Goal: Information Seeking & Learning: Check status

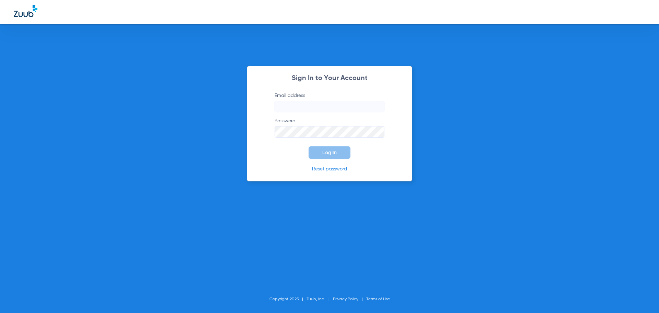
type input "[EMAIL_ADDRESS][DOMAIN_NAME]"
click at [321, 149] on button "Log In" at bounding box center [330, 152] width 42 height 12
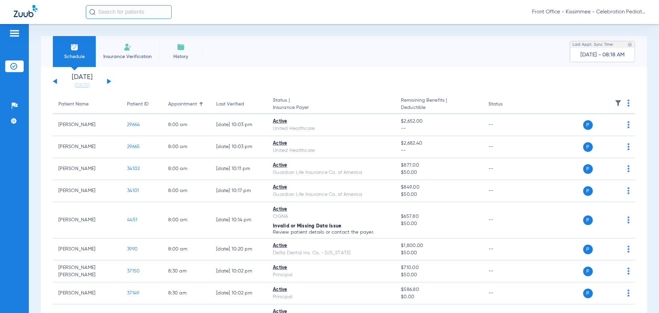
click at [84, 88] on link "[DATE]" at bounding box center [81, 85] width 41 height 7
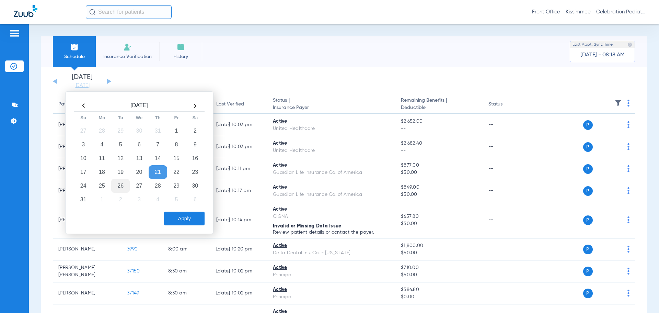
click at [118, 190] on td "26" at bounding box center [120, 186] width 19 height 14
click at [173, 213] on button "Apply" at bounding box center [184, 219] width 41 height 14
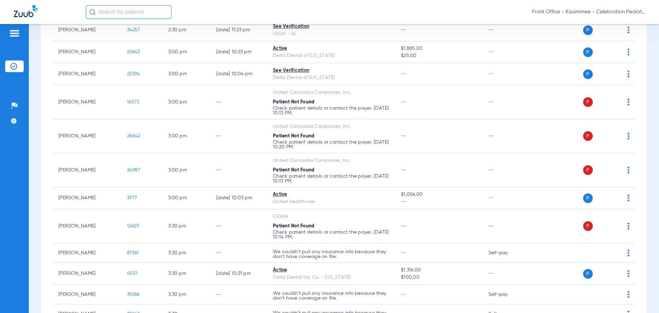
scroll to position [1367, 0]
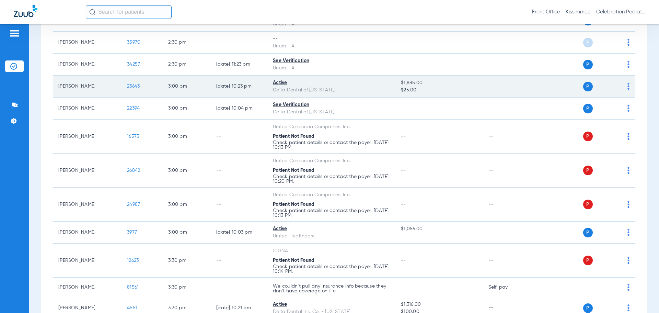
click at [132, 88] on span "23643" at bounding box center [133, 86] width 13 height 5
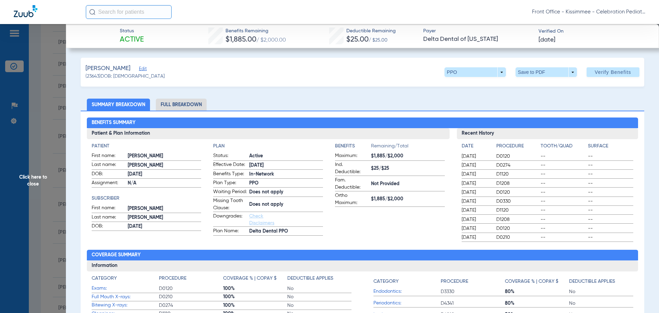
click at [184, 109] on li "Full Breakdown" at bounding box center [181, 105] width 51 height 12
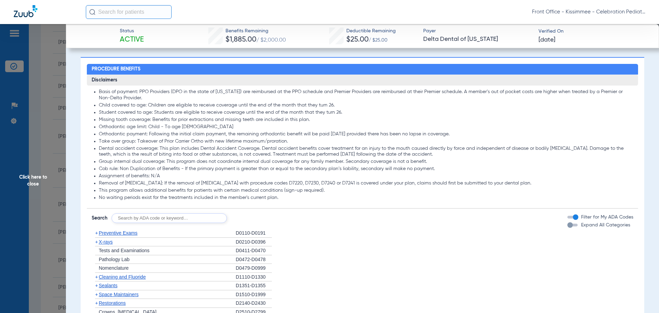
scroll to position [549, 0]
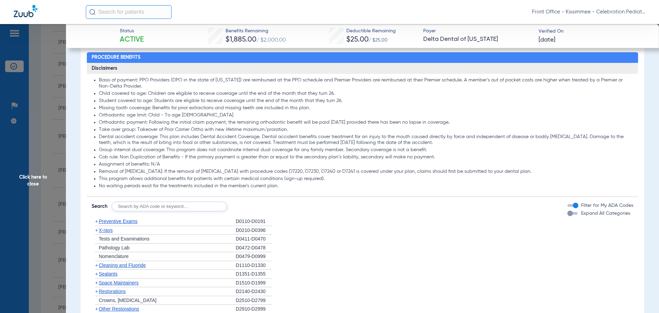
click at [568, 216] on div "button" at bounding box center [570, 213] width 5 height 5
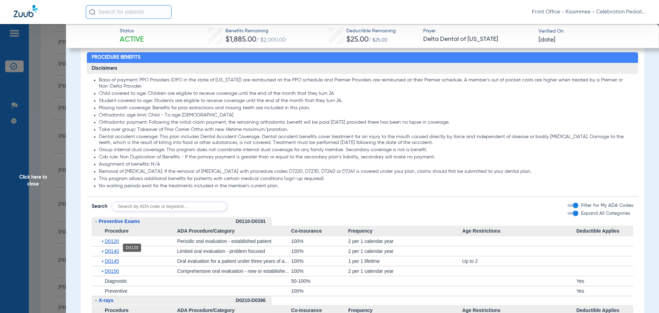
click at [111, 244] on span "D0120" at bounding box center [112, 240] width 14 height 5
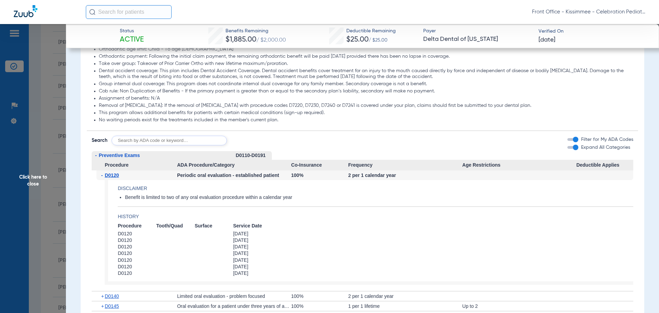
scroll to position [618, 0]
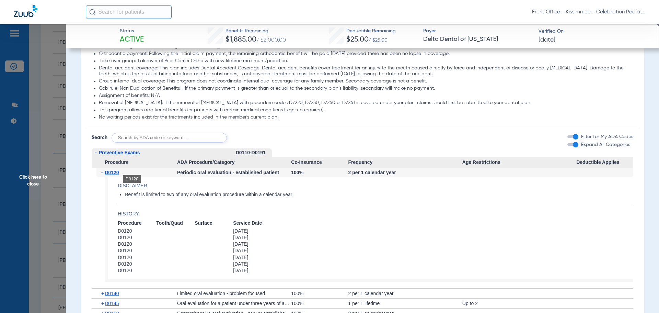
click at [110, 175] on span "D0120" at bounding box center [112, 172] width 14 height 5
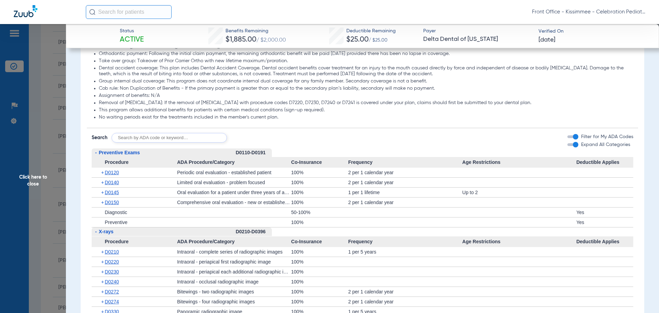
click at [112, 175] on span "D0120" at bounding box center [112, 172] width 14 height 5
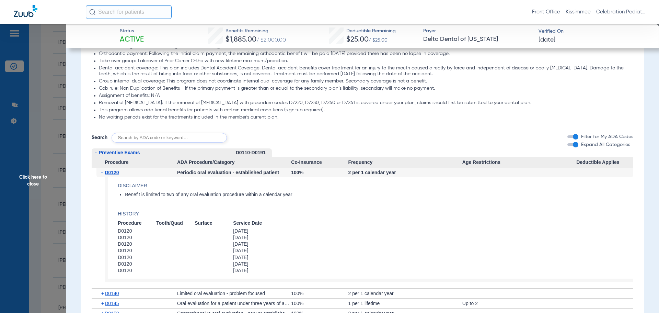
click at [112, 175] on span "D0120" at bounding box center [112, 172] width 14 height 5
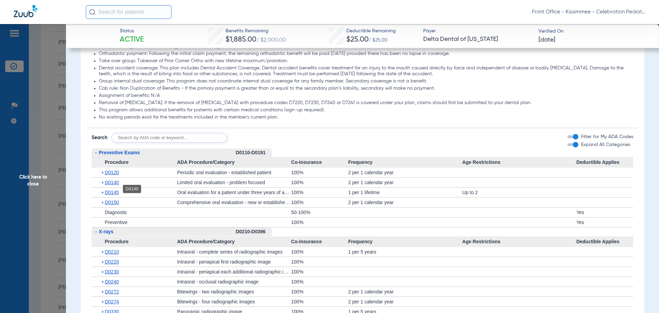
click at [113, 185] on span "D0140" at bounding box center [112, 182] width 14 height 5
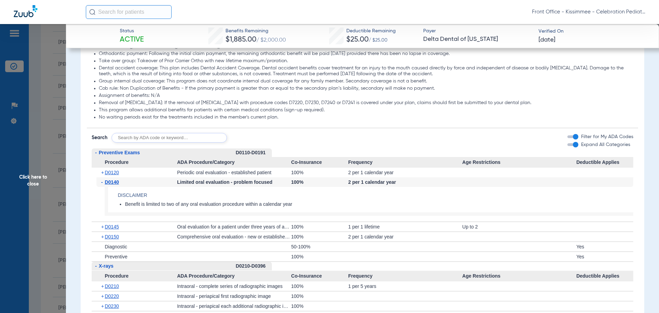
click at [113, 185] on span "D0140" at bounding box center [112, 181] width 14 height 5
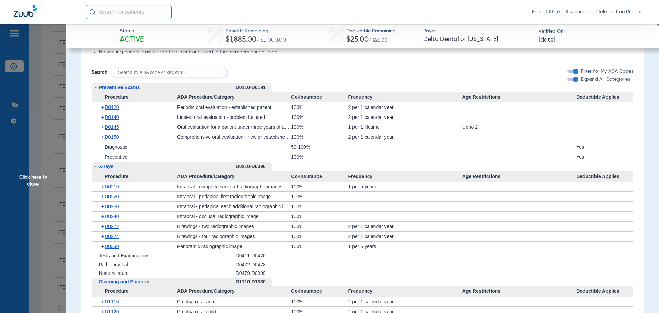
scroll to position [687, 0]
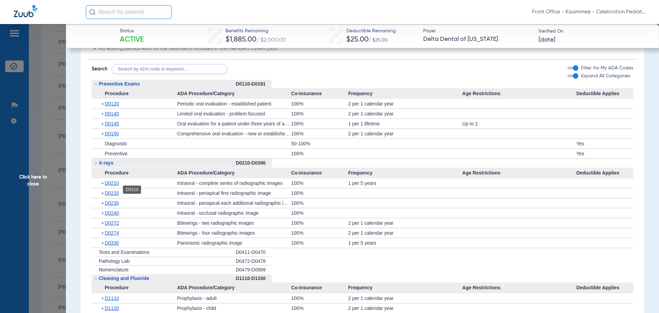
click at [113, 186] on span "D0210" at bounding box center [112, 182] width 14 height 5
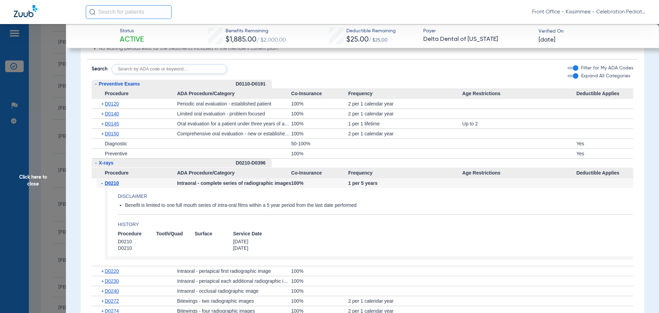
click at [113, 186] on span "D0210" at bounding box center [112, 182] width 14 height 5
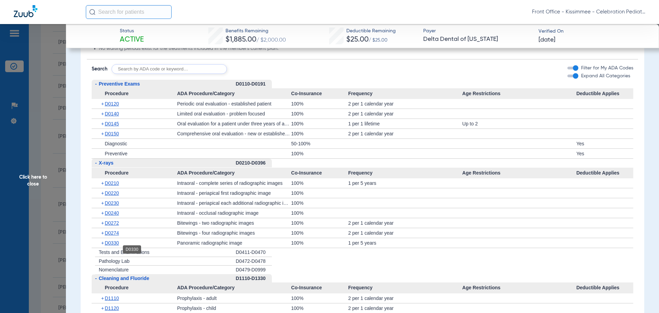
click at [111, 246] on span "D0330" at bounding box center [112, 242] width 14 height 5
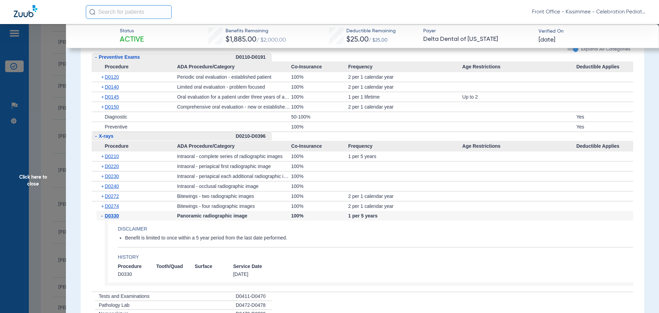
scroll to position [721, 0]
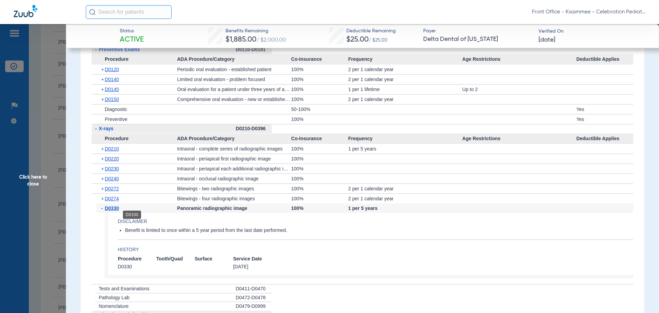
click at [110, 211] on span "D0330" at bounding box center [112, 207] width 14 height 5
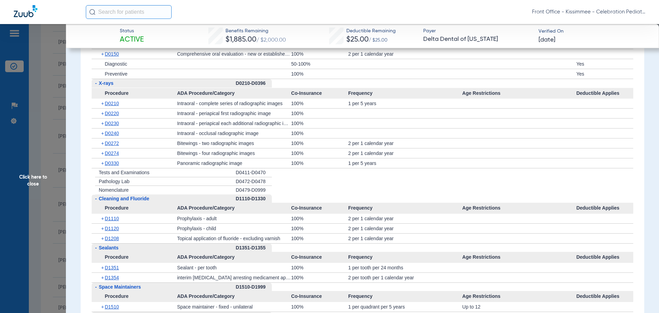
scroll to position [790, 0]
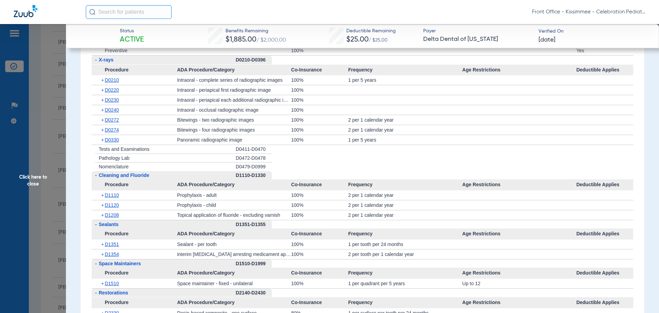
click at [110, 219] on div "+ D1208" at bounding box center [136, 215] width 81 height 10
click at [110, 218] on span "D1208" at bounding box center [112, 214] width 14 height 5
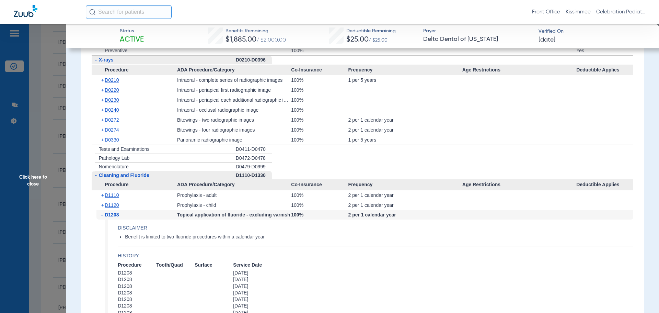
click at [110, 217] on span "D1208" at bounding box center [112, 214] width 14 height 5
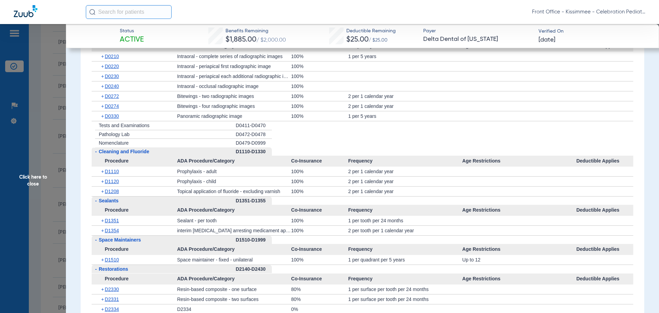
scroll to position [824, 0]
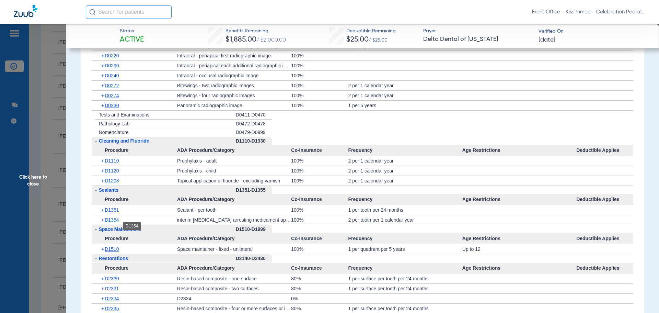
click at [109, 223] on span "D1354" at bounding box center [112, 219] width 14 height 5
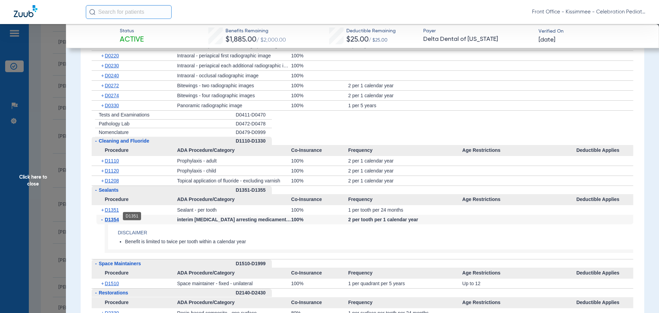
click at [113, 213] on span "D1351" at bounding box center [112, 209] width 14 height 5
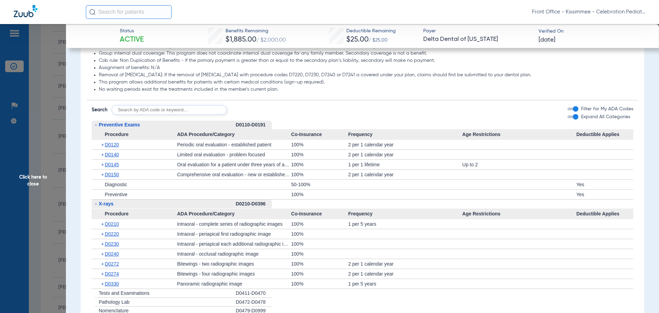
scroll to position [652, 0]
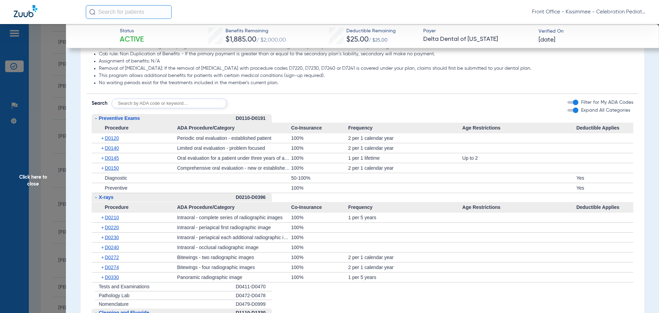
click at [111, 134] on span "Procedure" at bounding box center [135, 128] width 86 height 11
click at [112, 141] on span "D0120" at bounding box center [112, 137] width 14 height 5
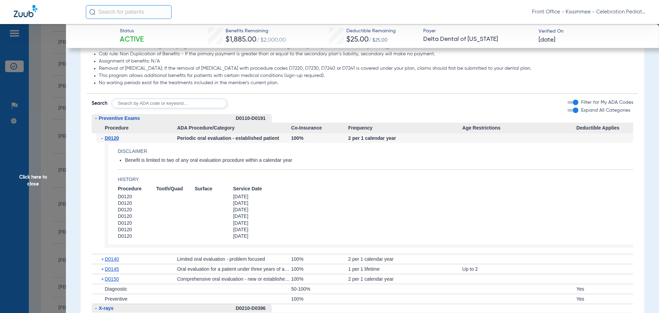
click at [112, 141] on span "D0120" at bounding box center [112, 137] width 14 height 5
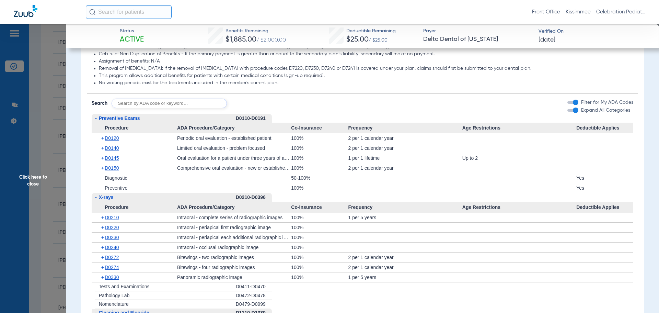
click at [113, 143] on div "+ D0120" at bounding box center [136, 138] width 81 height 10
click at [112, 151] on span "D0140" at bounding box center [112, 147] width 14 height 5
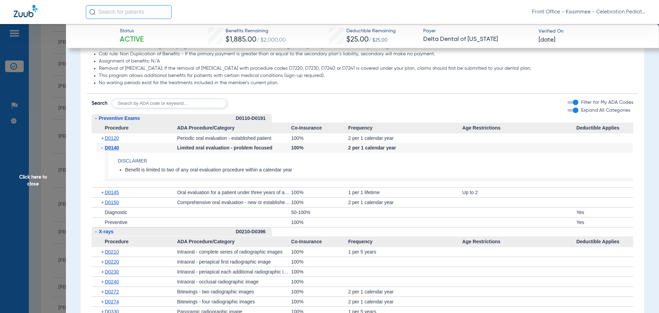
click at [112, 150] on span "D0140" at bounding box center [112, 147] width 14 height 5
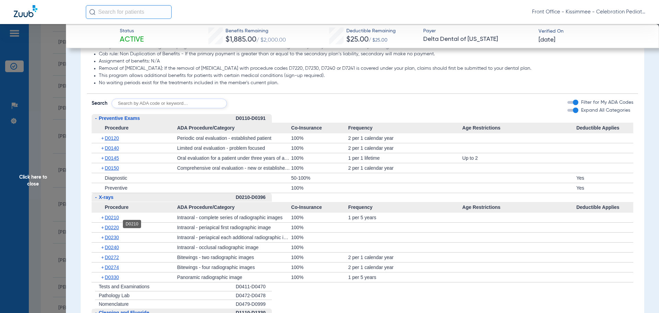
click at [112, 220] on span "D0210" at bounding box center [112, 217] width 14 height 5
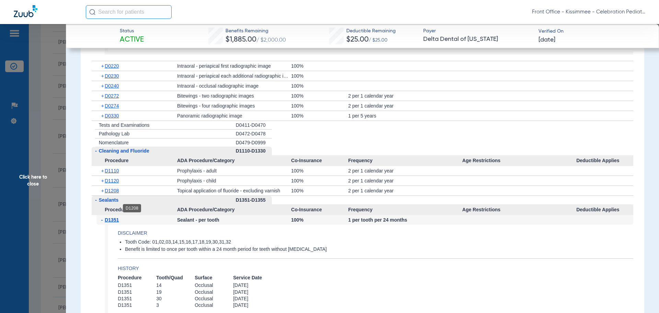
scroll to position [893, 0]
click at [111, 192] on span "D1208" at bounding box center [112, 189] width 14 height 5
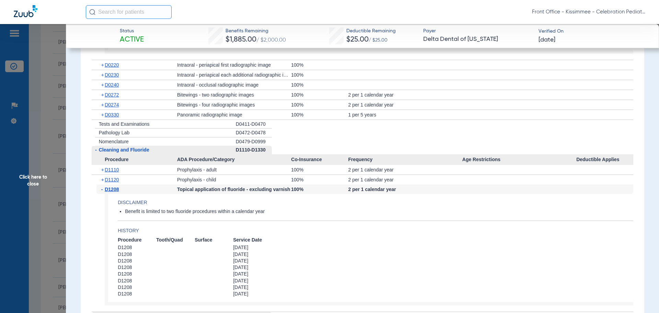
click at [111, 192] on span "D1208" at bounding box center [112, 188] width 14 height 5
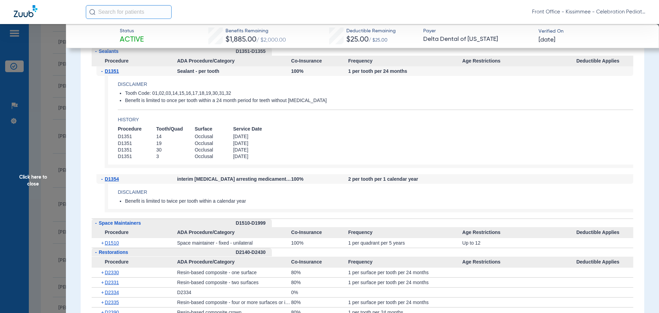
scroll to position [1030, 0]
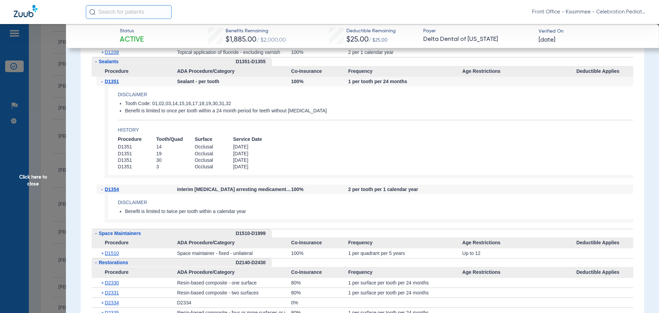
click at [49, 201] on span "Click here to close" at bounding box center [33, 180] width 66 height 313
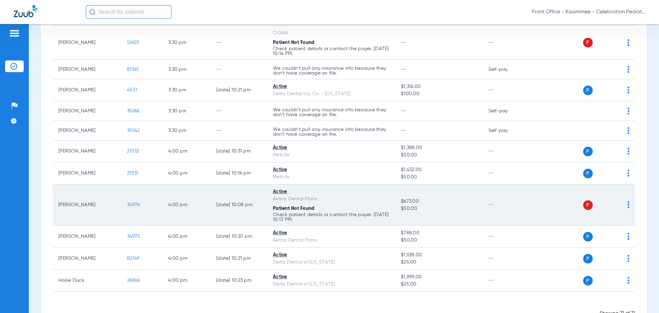
scroll to position [1608, 0]
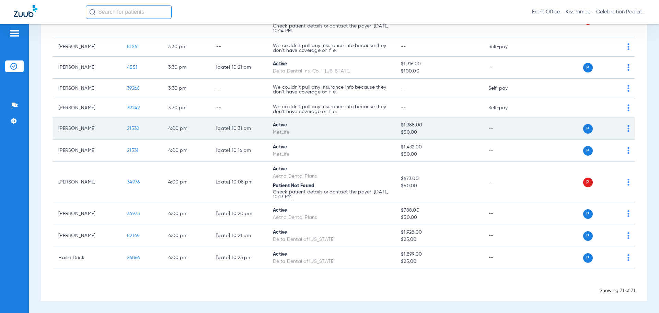
click at [132, 127] on span "21532" at bounding box center [133, 128] width 12 height 5
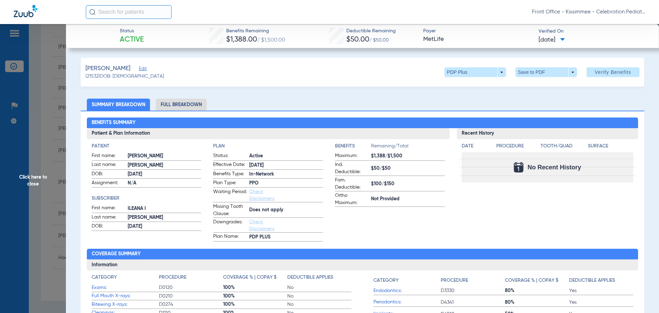
click at [22, 178] on span "Click here to close" at bounding box center [33, 180] width 66 height 313
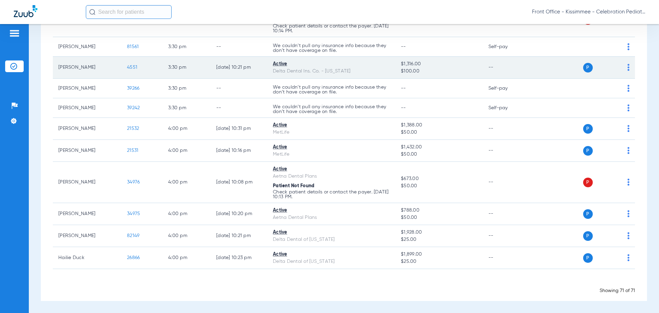
click at [129, 68] on span "4551" at bounding box center [132, 67] width 10 height 5
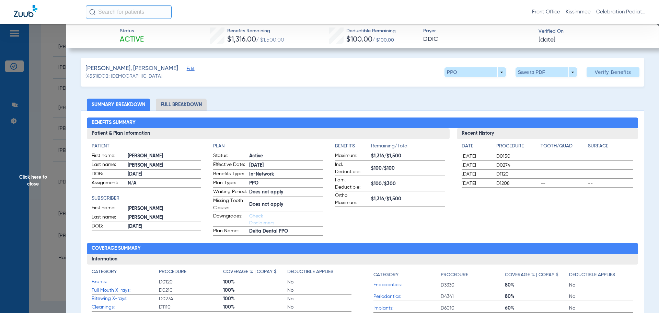
click at [170, 102] on li "Full Breakdown" at bounding box center [181, 105] width 51 height 12
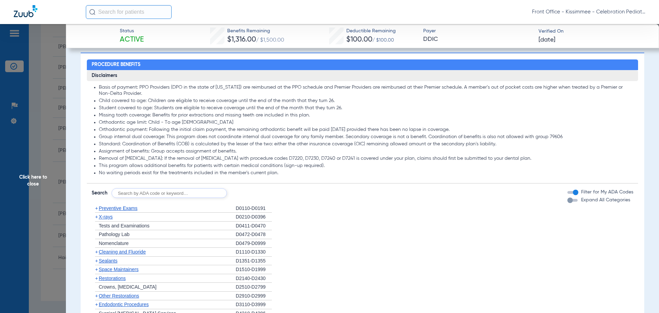
scroll to position [549, 0]
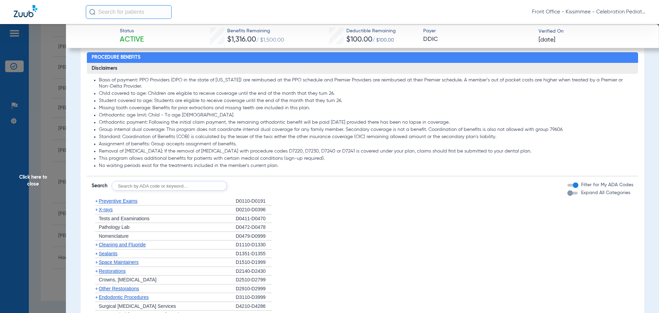
click at [568, 196] on div "button" at bounding box center [570, 192] width 5 height 5
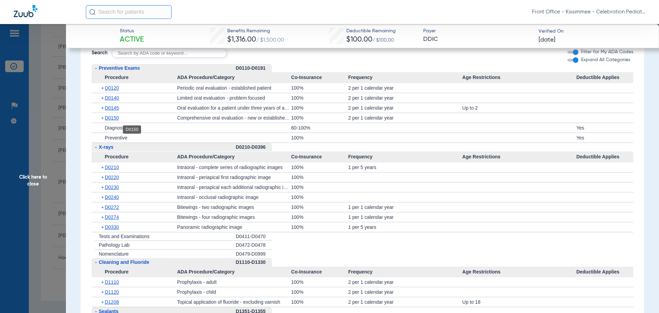
scroll to position [687, 0]
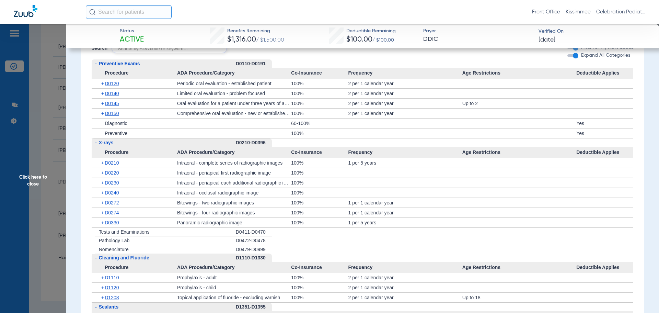
click at [114, 85] on div "+ D0120" at bounding box center [136, 84] width 81 height 10
click at [110, 88] on div "+ D0120" at bounding box center [136, 84] width 81 height 10
click at [112, 86] on span "D0120" at bounding box center [112, 83] width 14 height 5
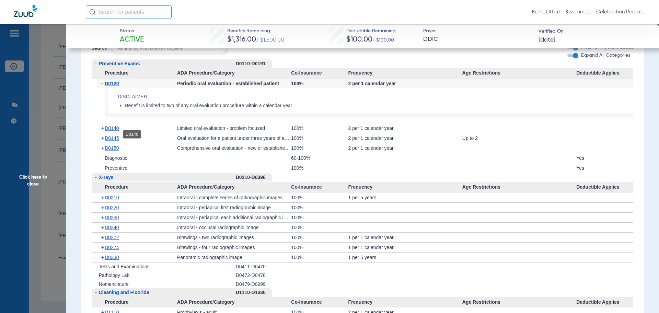
click at [118, 131] on span "D0140" at bounding box center [112, 127] width 14 height 5
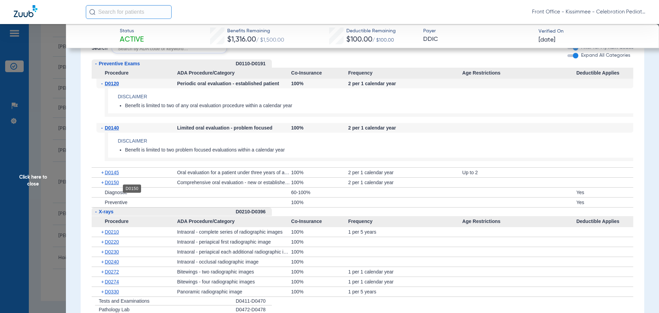
click at [113, 185] on span "D0150" at bounding box center [112, 182] width 14 height 5
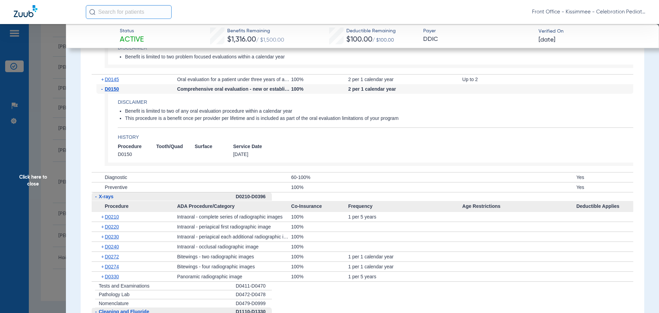
scroll to position [790, 0]
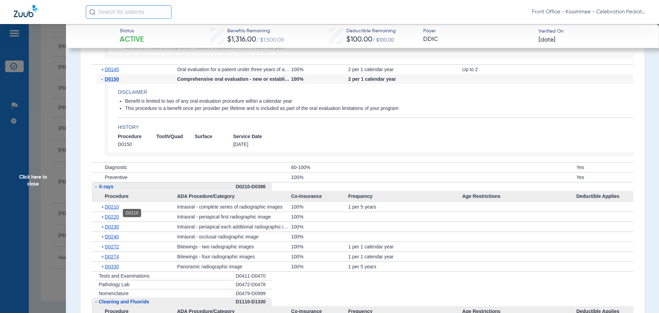
click at [114, 209] on span "D0210" at bounding box center [112, 206] width 14 height 5
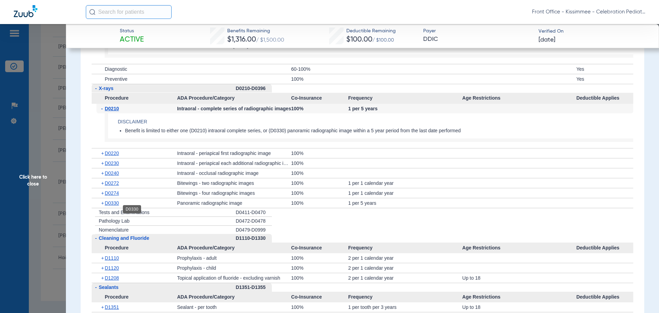
scroll to position [893, 0]
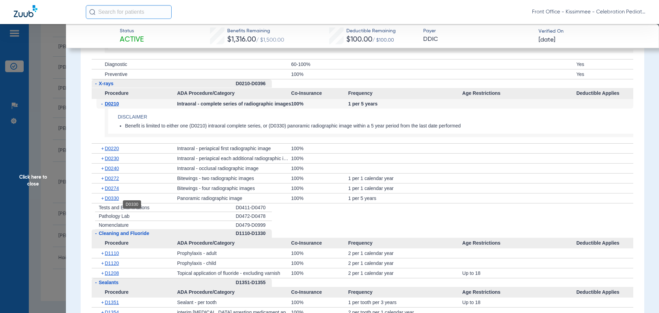
click at [117, 201] on span "D0330" at bounding box center [112, 197] width 14 height 5
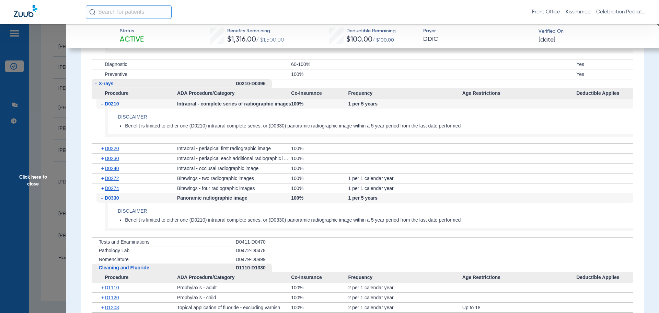
click at [116, 191] on div "+ D0274" at bounding box center [136, 188] width 81 height 10
click at [115, 191] on span "D0274" at bounding box center [112, 187] width 14 height 5
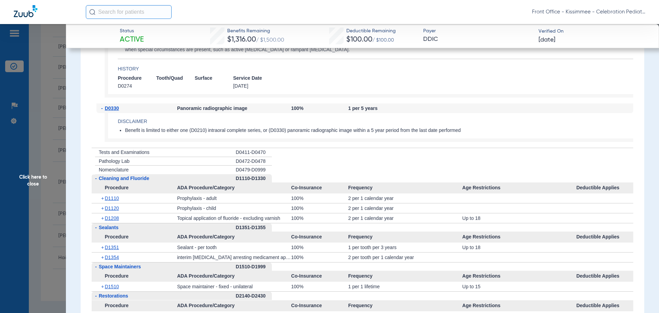
scroll to position [1065, 0]
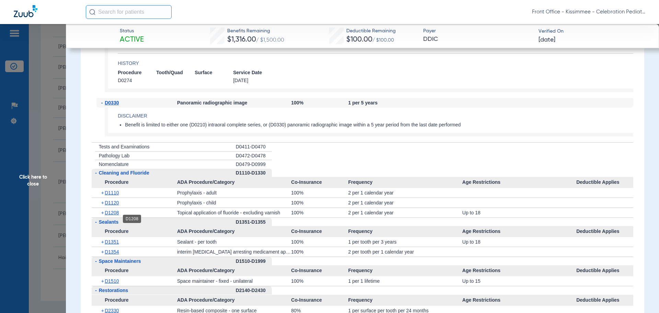
click at [106, 215] on span "D1208" at bounding box center [112, 212] width 14 height 5
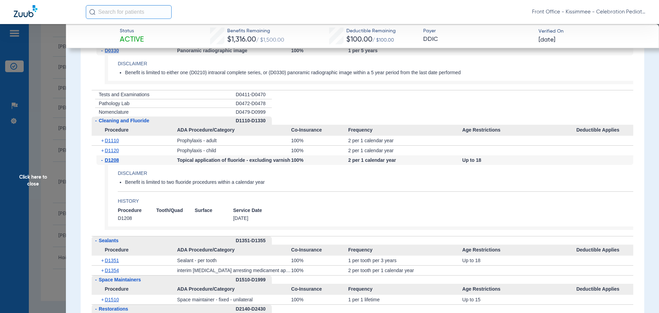
scroll to position [1168, 0]
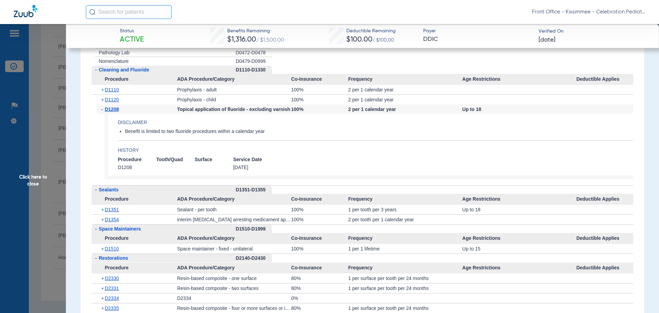
click at [117, 205] on span "Procedure" at bounding box center [135, 199] width 86 height 11
click at [114, 212] on span "D1351" at bounding box center [112, 209] width 14 height 5
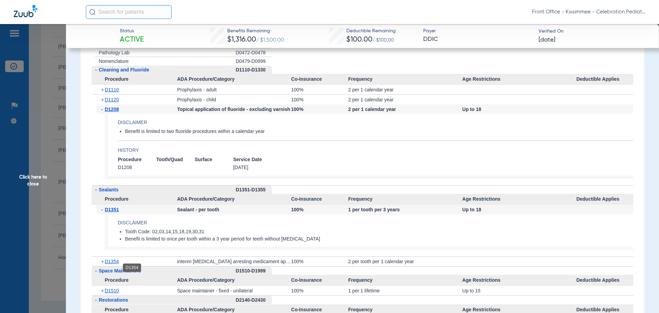
click at [110, 264] on span "D1354" at bounding box center [112, 261] width 14 height 5
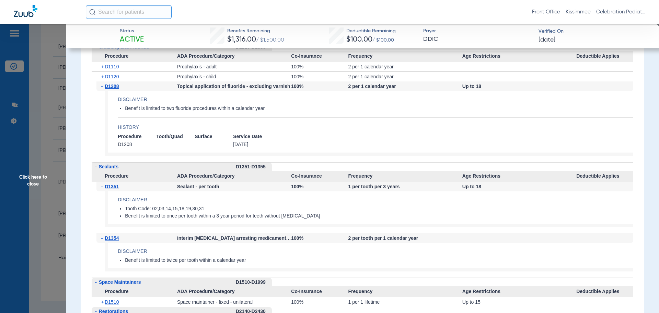
scroll to position [1236, 0]
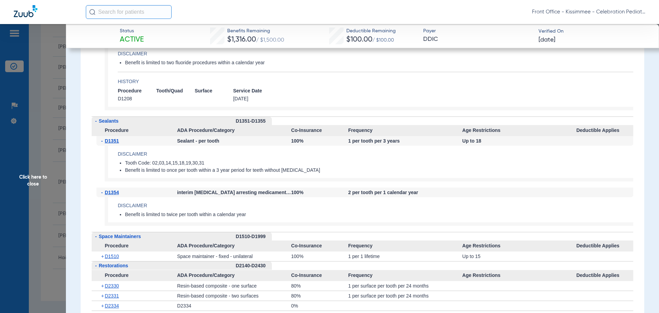
click at [576, 98] on app-history "Procedure Tooth/Quad Surface Service Date D1208 [DATE]" at bounding box center [376, 95] width 516 height 14
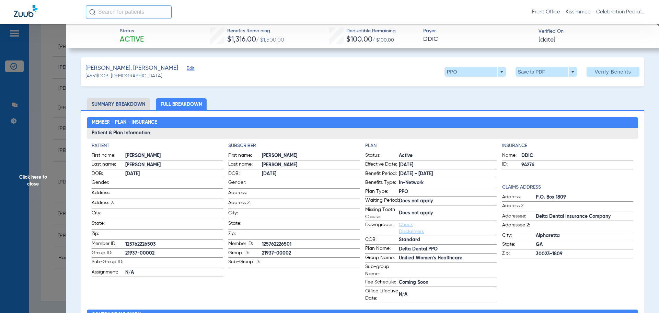
scroll to position [0, 0]
click at [65, 200] on span "Click here to close" at bounding box center [33, 180] width 66 height 313
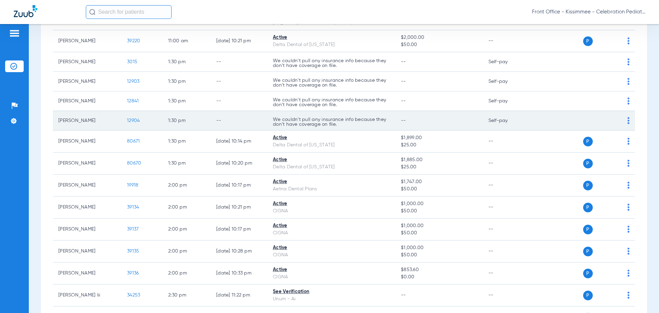
scroll to position [1058, 0]
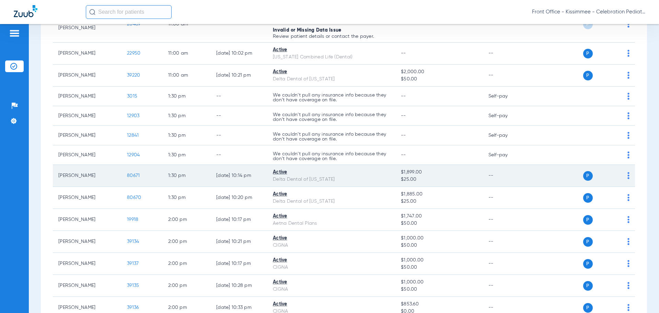
click at [134, 173] on span "80671" at bounding box center [133, 175] width 13 height 5
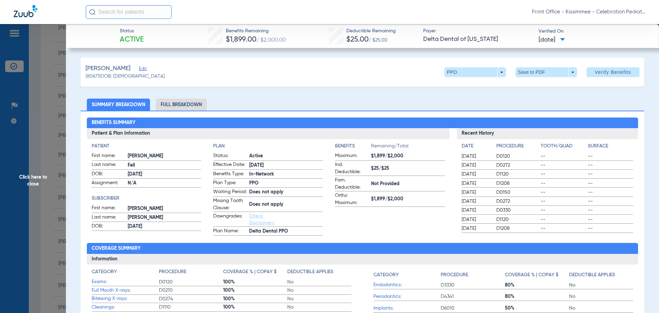
click at [185, 106] on li "Full Breakdown" at bounding box center [181, 105] width 51 height 12
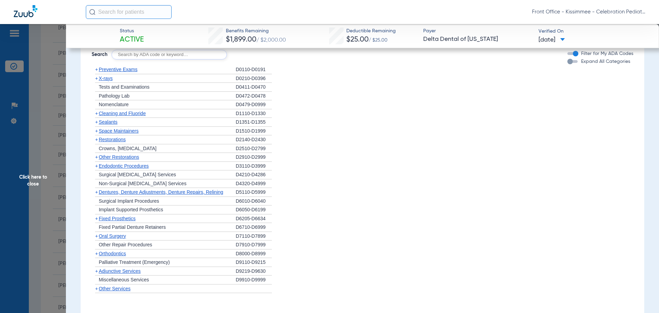
scroll to position [687, 0]
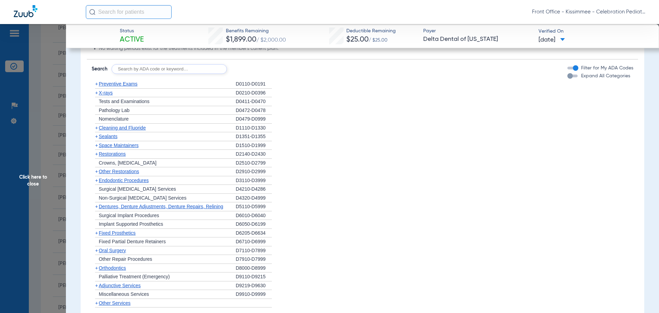
click at [568, 79] on div "button" at bounding box center [570, 75] width 5 height 5
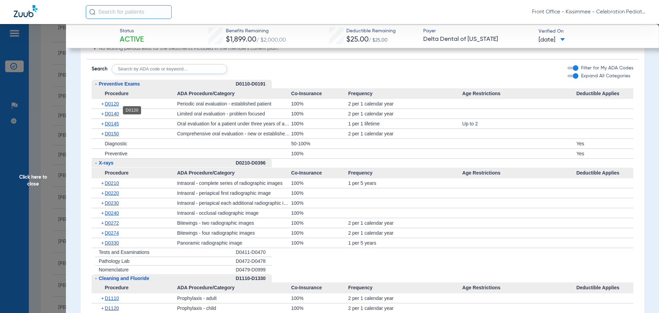
click at [114, 106] on span "D0120" at bounding box center [112, 103] width 14 height 5
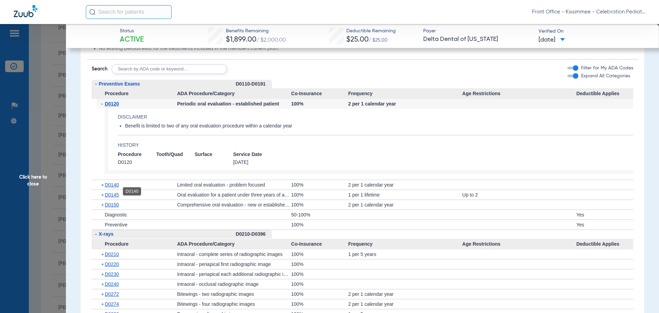
click at [111, 188] on span "D0140" at bounding box center [112, 184] width 14 height 5
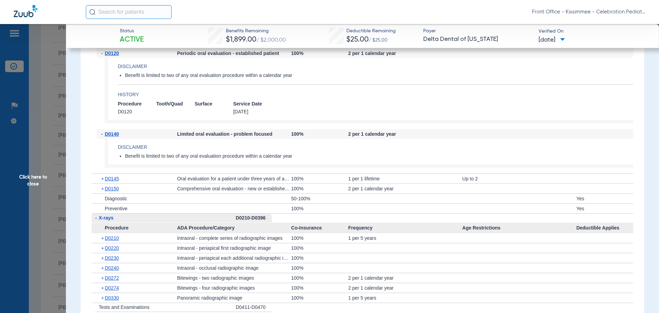
scroll to position [756, 0]
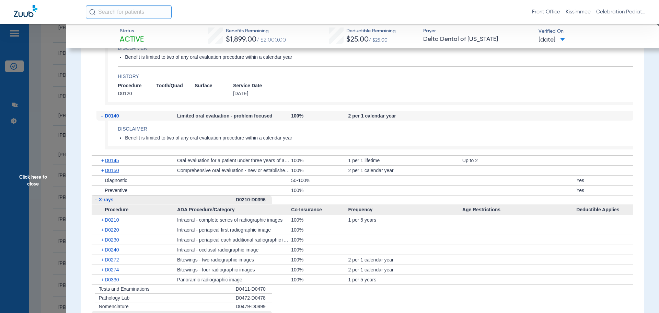
click at [109, 223] on div "+ D0210" at bounding box center [136, 220] width 81 height 10
click at [107, 223] on span "D0210" at bounding box center [112, 219] width 14 height 5
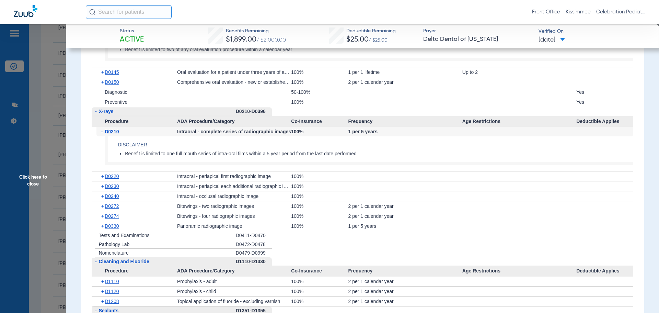
scroll to position [859, 0]
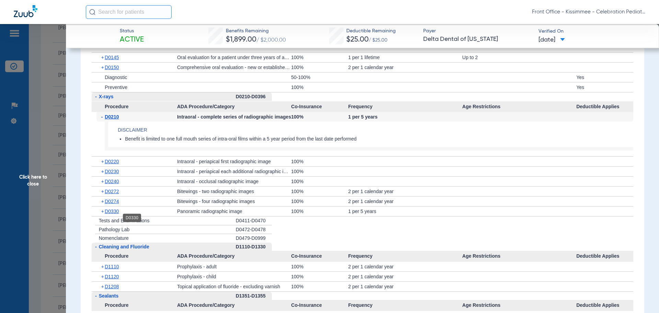
click at [117, 214] on span "D0330" at bounding box center [112, 210] width 14 height 5
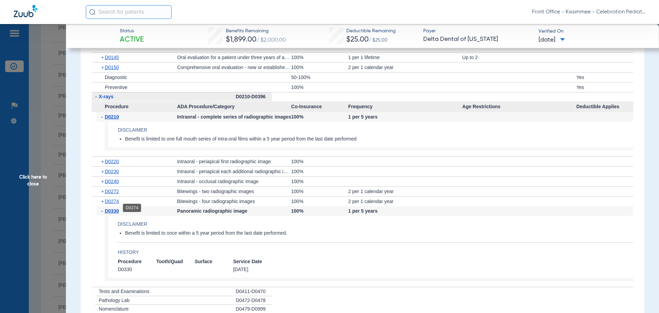
click at [112, 204] on span "D0274" at bounding box center [112, 200] width 14 height 5
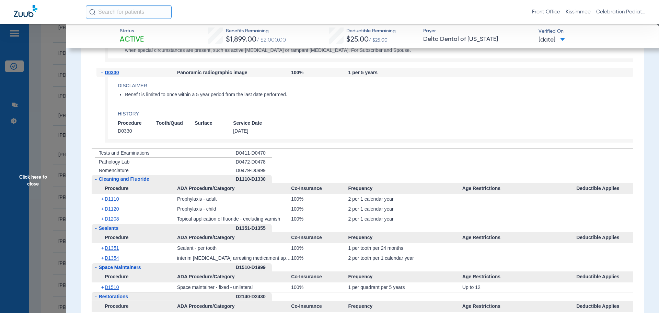
scroll to position [1065, 0]
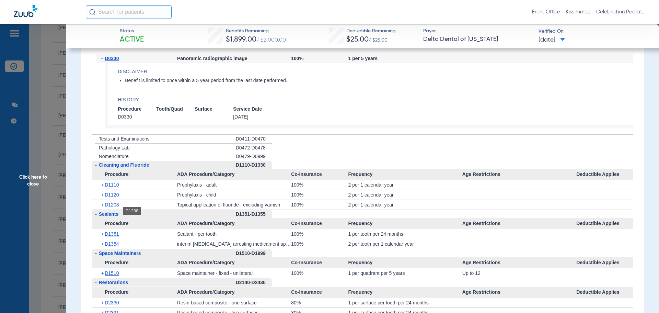
click at [114, 207] on span "D1208" at bounding box center [112, 204] width 14 height 5
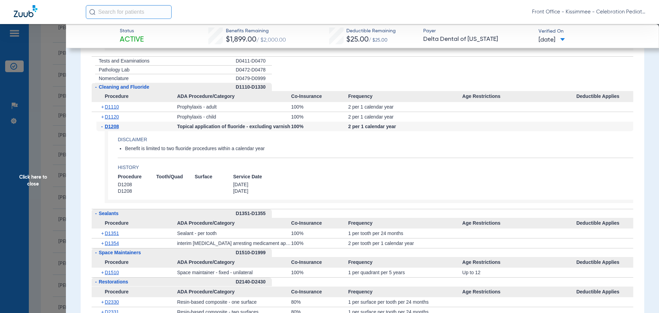
scroll to position [1168, 0]
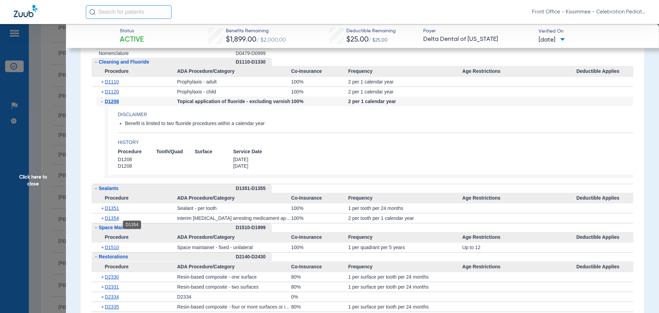
click at [115, 221] on span "D1354" at bounding box center [112, 217] width 14 height 5
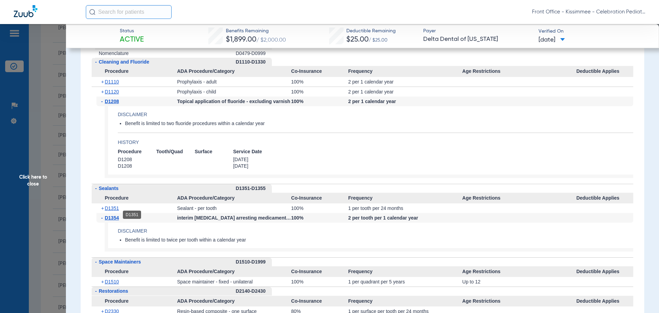
click at [113, 211] on span "D1351" at bounding box center [112, 207] width 14 height 5
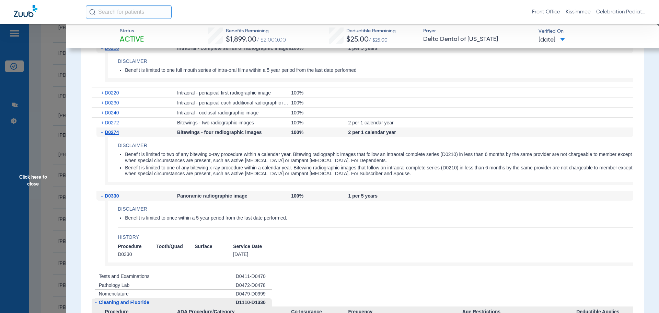
scroll to position [962, 0]
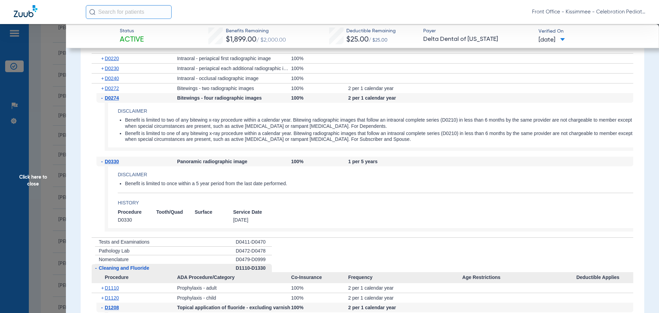
click at [250, 187] on li "Benefit is limited to once within a 5 year period from the last date performed." at bounding box center [379, 184] width 509 height 6
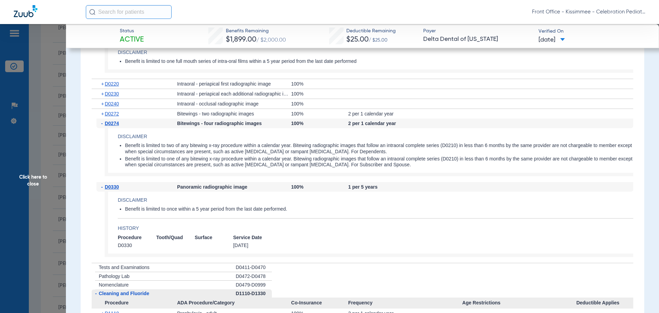
scroll to position [927, 0]
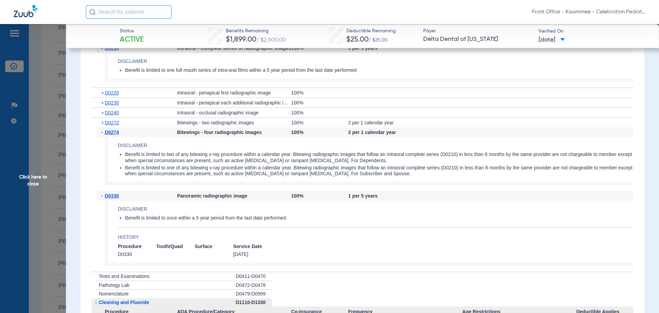
click at [18, 190] on span "Click here to close" at bounding box center [33, 180] width 66 height 313
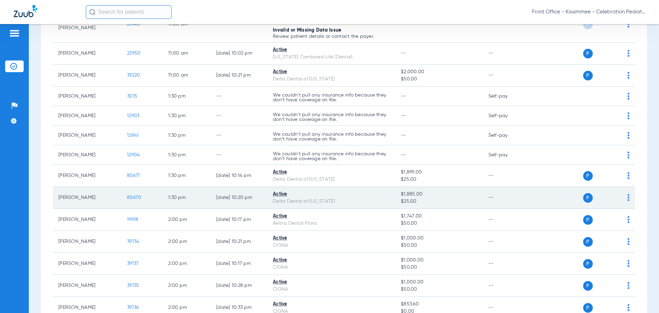
click at [135, 197] on span "80670" at bounding box center [134, 197] width 14 height 5
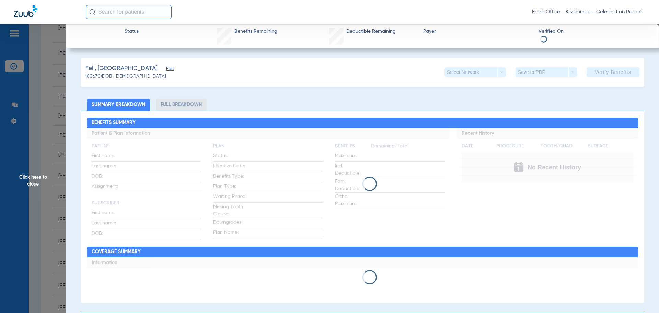
click at [185, 110] on li "Full Breakdown" at bounding box center [181, 105] width 51 height 12
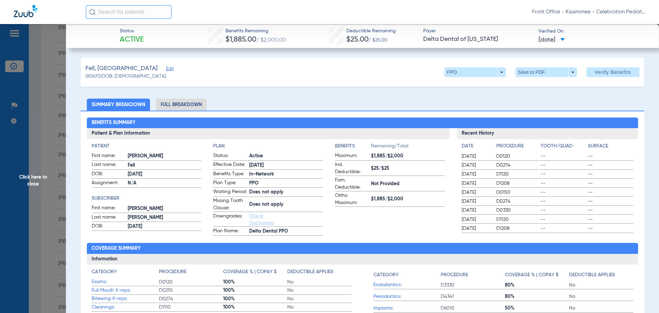
click at [171, 104] on li "Full Breakdown" at bounding box center [181, 105] width 51 height 12
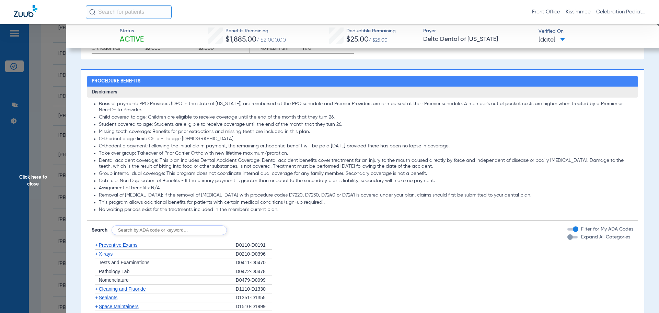
scroll to position [549, 0]
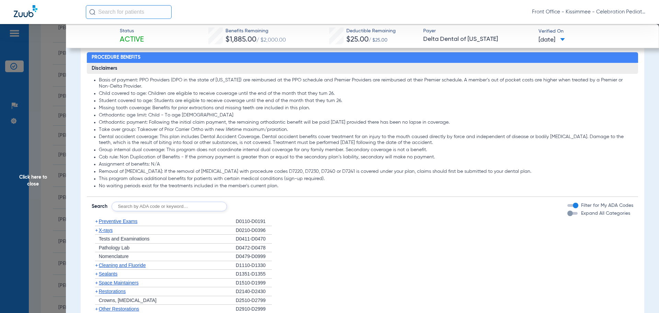
click at [568, 216] on div "button" at bounding box center [570, 213] width 5 height 5
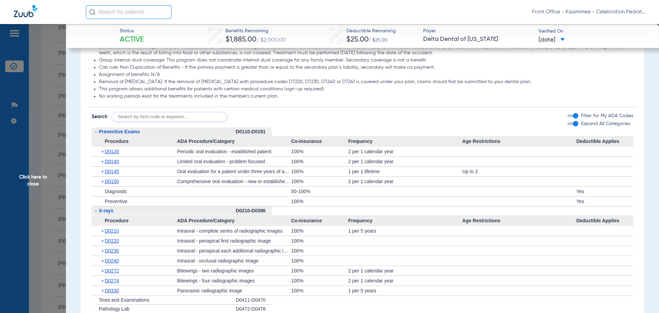
scroll to position [652, 0]
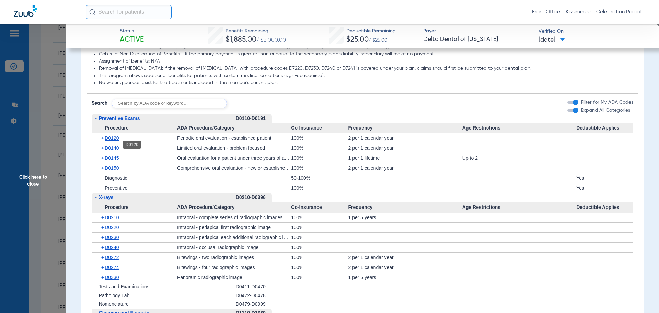
click at [110, 141] on span "D0120" at bounding box center [112, 137] width 14 height 5
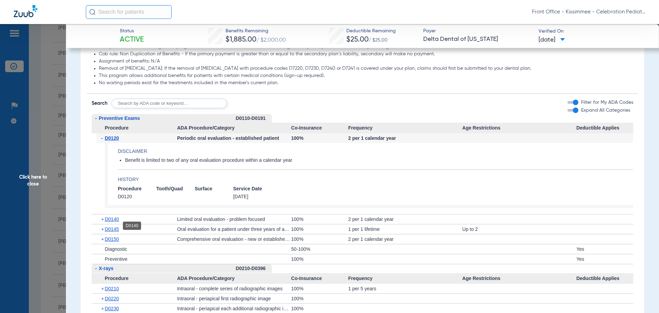
click at [112, 222] on span "D0140" at bounding box center [112, 218] width 14 height 5
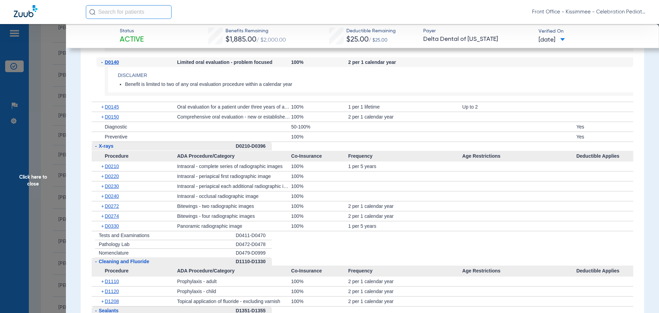
scroll to position [824, 0]
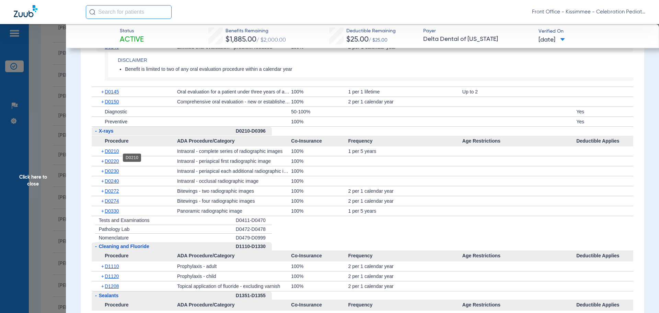
click at [110, 154] on span "D0210" at bounding box center [112, 150] width 14 height 5
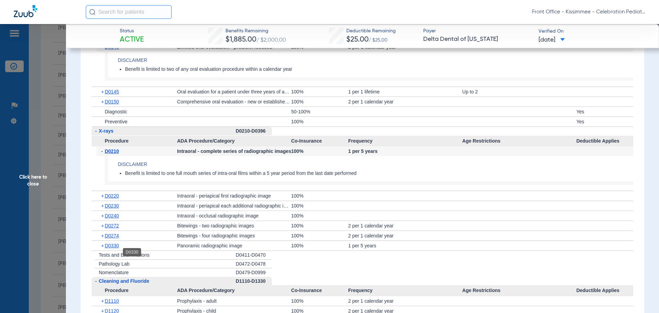
click at [113, 248] on span "D0330" at bounding box center [112, 245] width 14 height 5
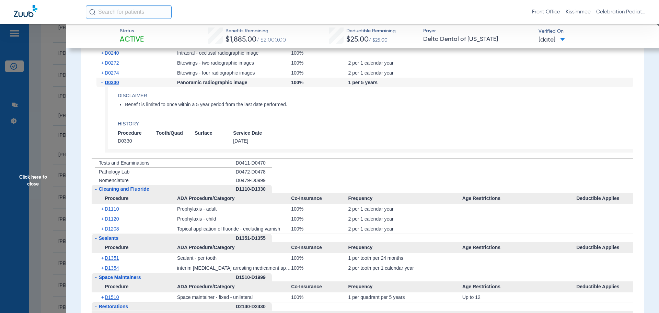
scroll to position [996, 0]
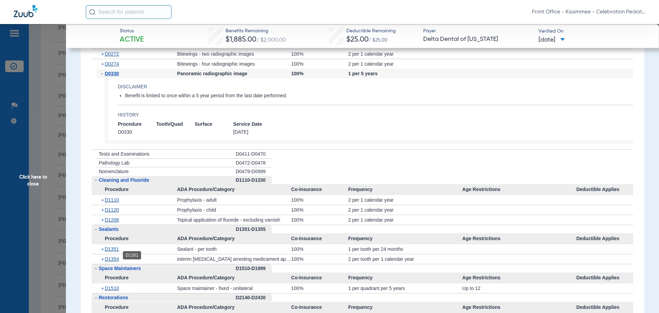
click at [113, 252] on span "D1351" at bounding box center [112, 248] width 14 height 5
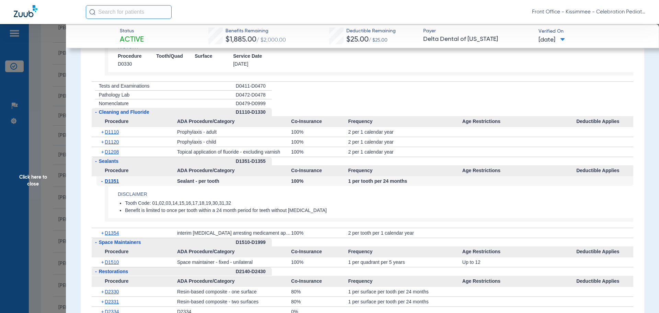
scroll to position [1065, 0]
click at [114, 235] on div "+ D1354" at bounding box center [136, 232] width 81 height 10
click at [111, 235] on span "D1354" at bounding box center [112, 231] width 14 height 5
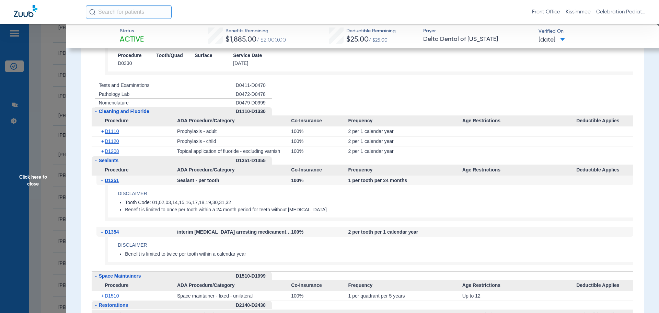
click at [549, 213] on li "Benefit is limited to once per tooth within a 24 month period for teeth without…" at bounding box center [379, 210] width 509 height 6
click at [53, 181] on span "Click here to close" at bounding box center [33, 180] width 66 height 313
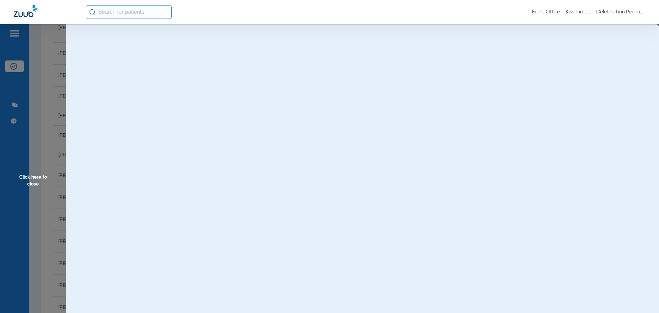
scroll to position [0, 0]
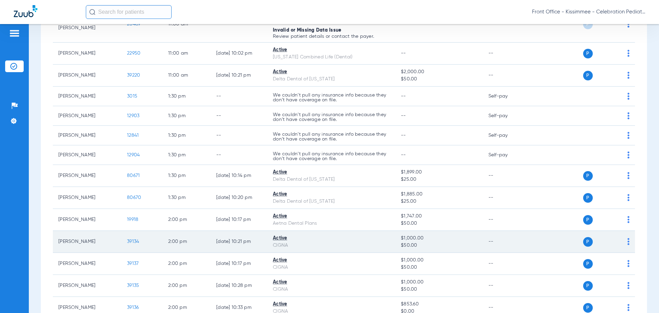
click at [133, 239] on span "39134" at bounding box center [133, 241] width 12 height 5
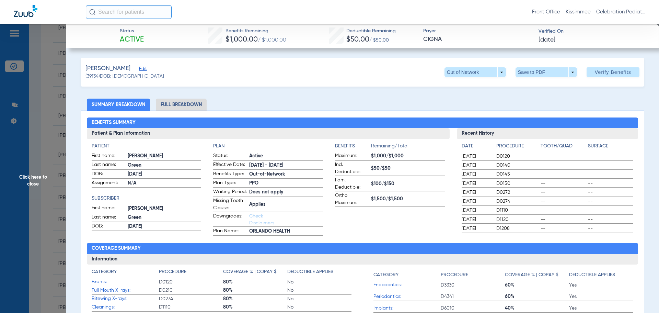
click at [189, 107] on li "Full Breakdown" at bounding box center [181, 105] width 51 height 12
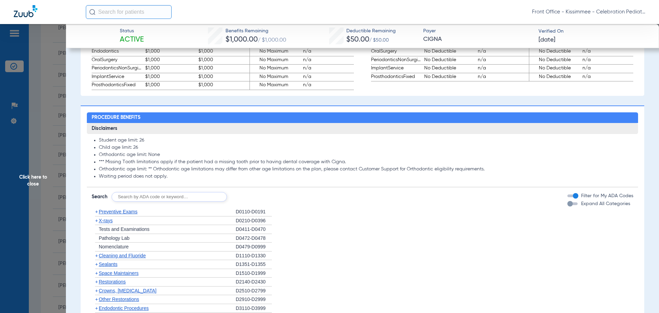
scroll to position [481, 0]
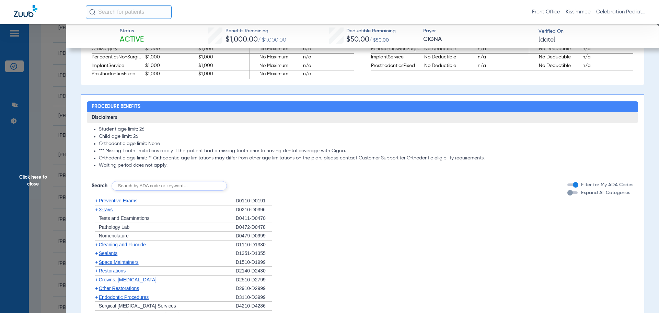
drag, startPoint x: 568, startPoint y: 198, endPoint x: 552, endPoint y: 200, distance: 15.5
click at [568, 195] on div "button" at bounding box center [570, 192] width 5 height 5
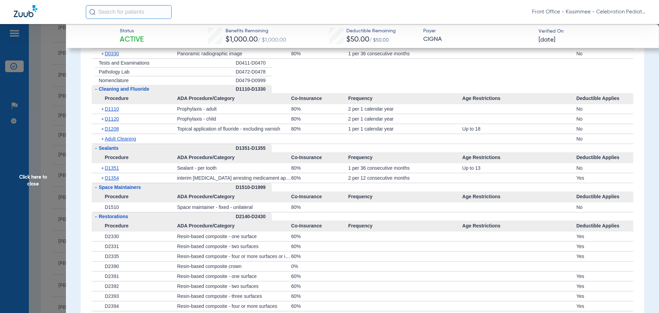
scroll to position [762, 0]
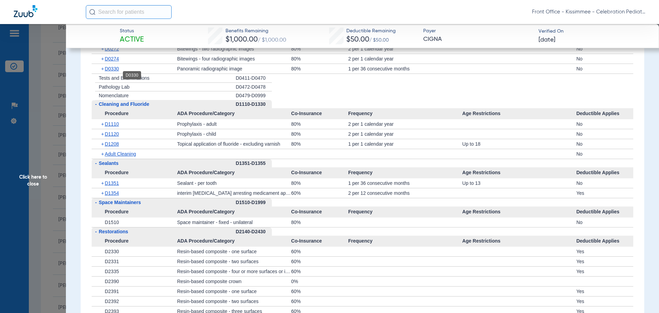
click at [115, 71] on span "D0330" at bounding box center [112, 68] width 14 height 5
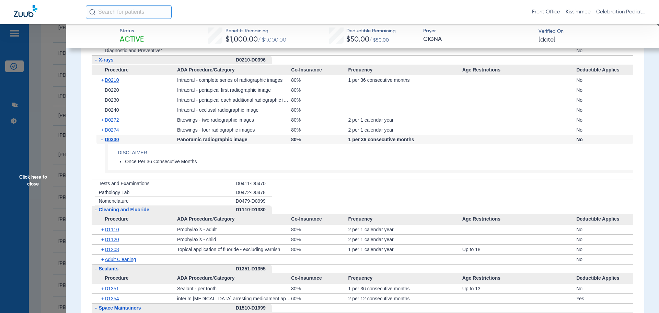
scroll to position [659, 0]
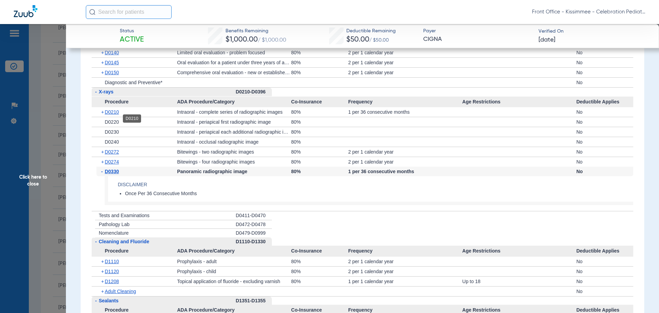
click at [117, 115] on span "D0210" at bounding box center [112, 111] width 14 height 5
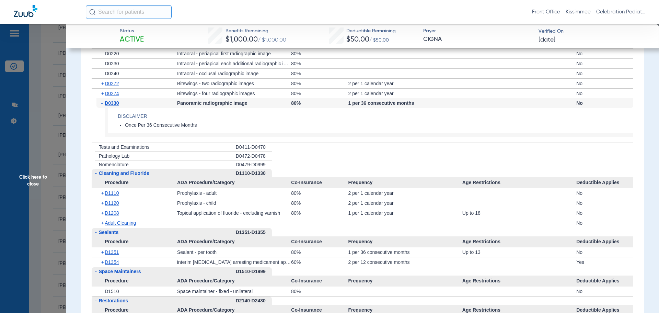
scroll to position [796, 0]
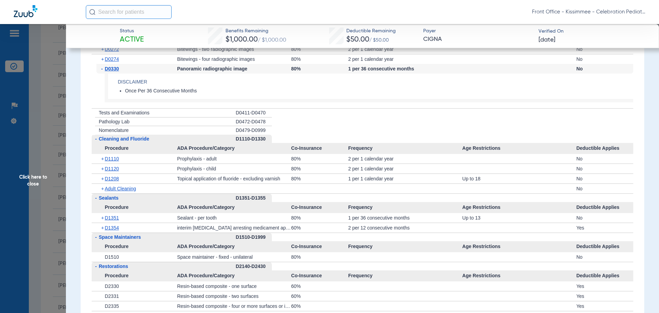
click at [78, 212] on app-member-insurance-verification-view "Status Active Benefits Remaining $1,000.00 / $1,000.00 Deductible Remaining $50…" at bounding box center [362, 106] width 593 height 1756
click at [21, 189] on span "Click here to close" at bounding box center [33, 180] width 66 height 313
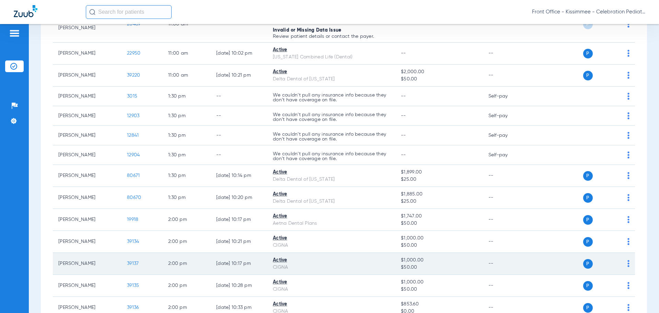
click at [129, 262] on span "39137" at bounding box center [133, 263] width 12 height 5
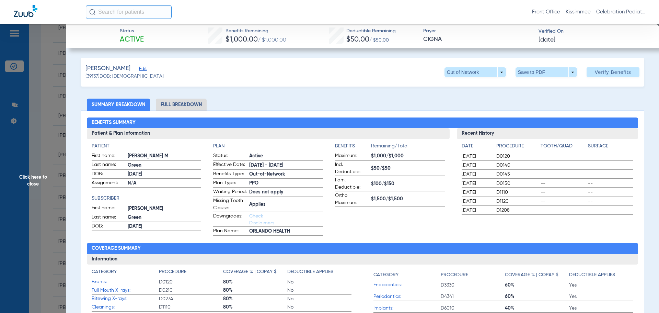
click at [191, 106] on li "Full Breakdown" at bounding box center [181, 105] width 51 height 12
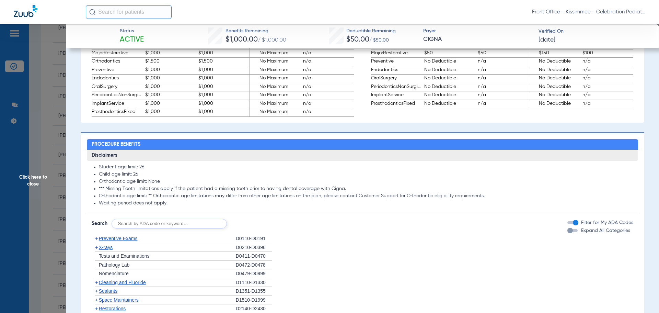
scroll to position [446, 0]
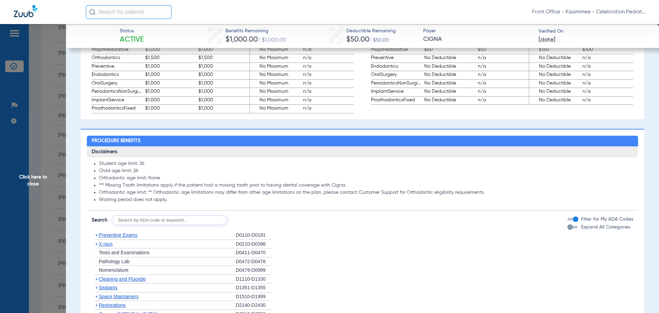
click at [568, 230] on div "button" at bounding box center [570, 226] width 5 height 5
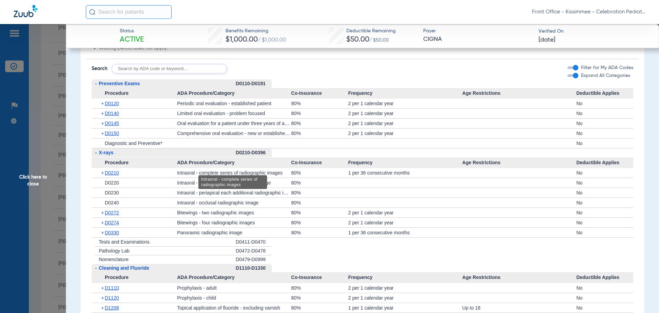
scroll to position [618, 0]
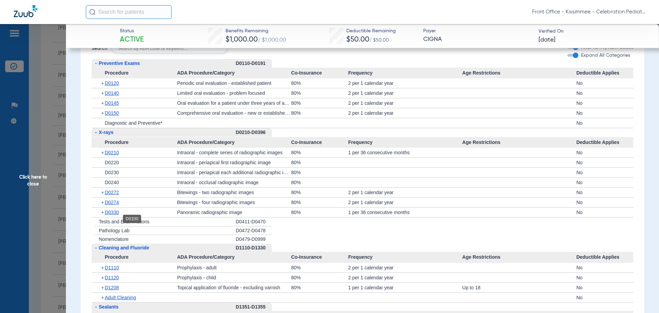
click at [112, 215] on span "D0330" at bounding box center [112, 211] width 14 height 5
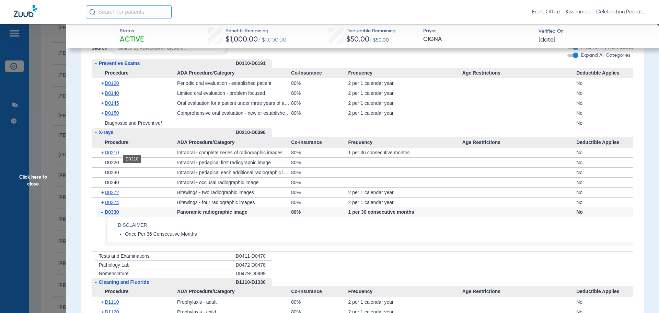
click at [119, 155] on span "D0210" at bounding box center [112, 152] width 14 height 5
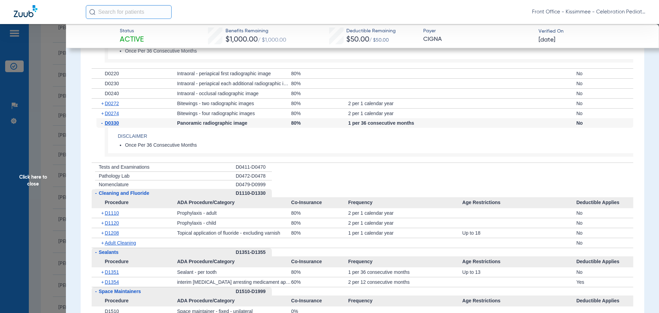
scroll to position [790, 0]
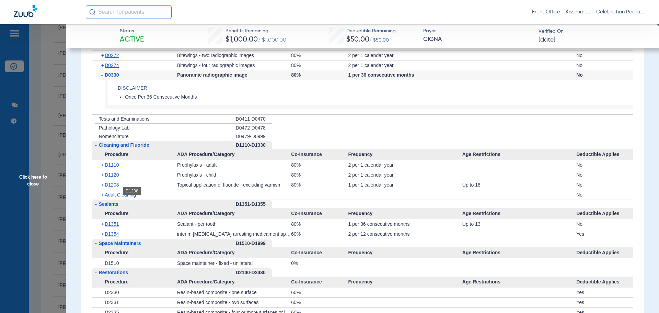
click at [113, 188] on span "D1208" at bounding box center [112, 184] width 14 height 5
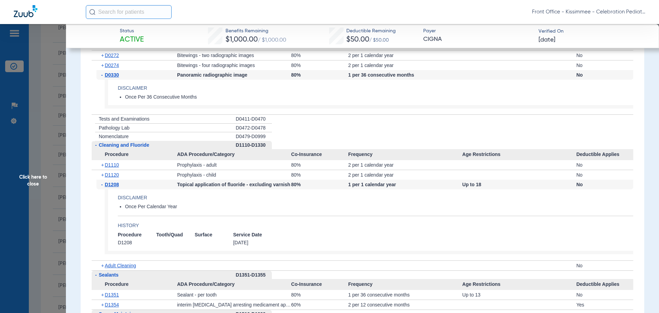
click at [38, 185] on span "Click here to close" at bounding box center [33, 180] width 66 height 313
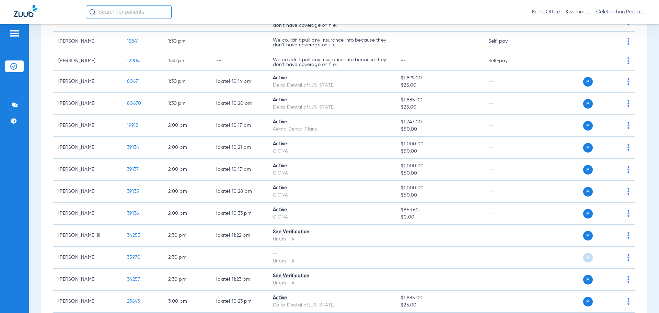
scroll to position [1161, 0]
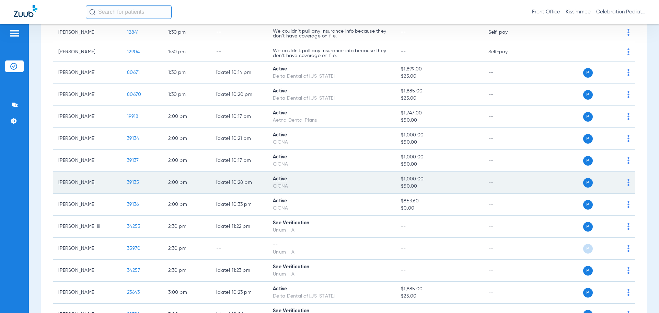
click at [134, 185] on td "39135" at bounding box center [142, 183] width 41 height 22
click at [134, 186] on td "39135" at bounding box center [142, 183] width 41 height 22
click at [134, 183] on span "39135" at bounding box center [133, 182] width 12 height 5
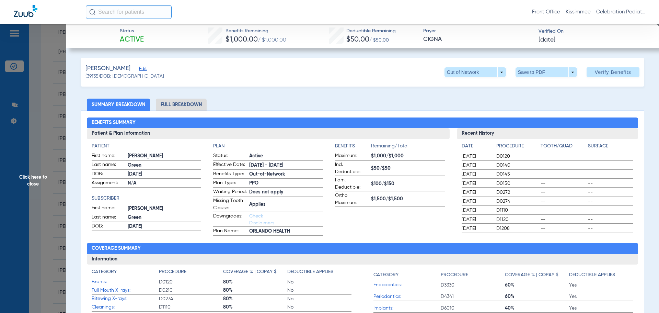
click at [195, 110] on li "Full Breakdown" at bounding box center [181, 105] width 51 height 12
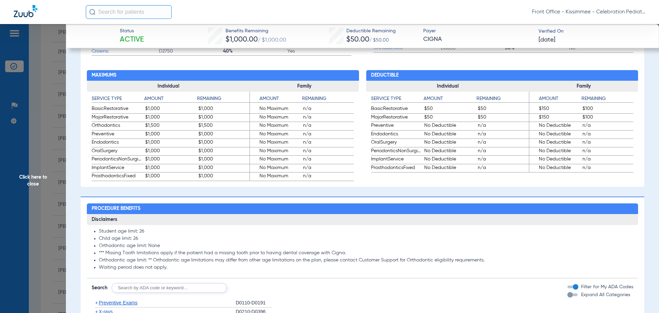
scroll to position [481, 0]
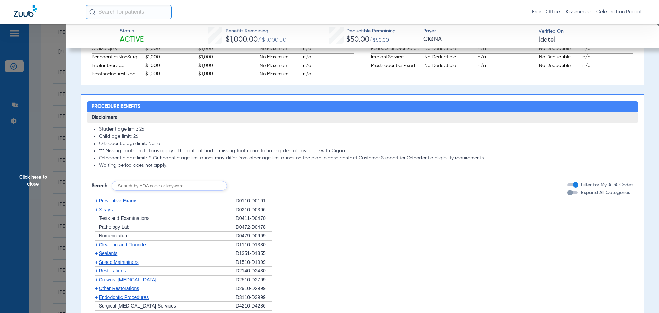
click at [568, 194] on div "button" at bounding box center [573, 192] width 10 height 3
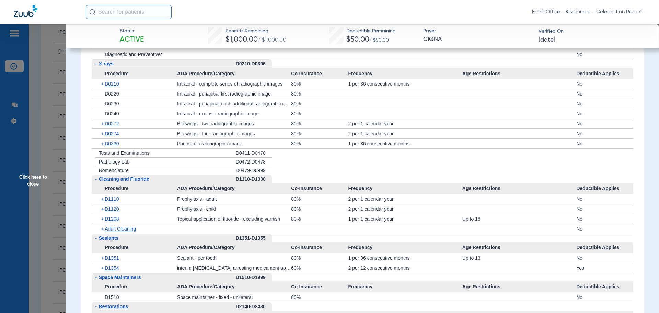
scroll to position [721, 0]
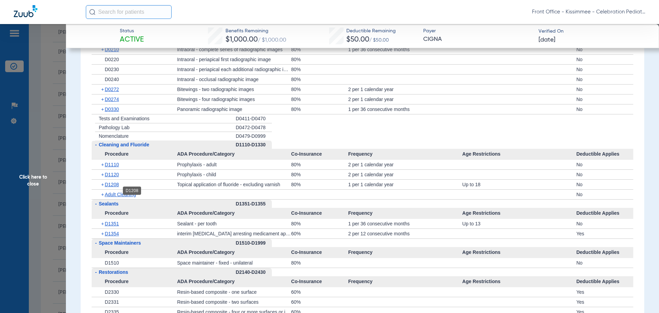
click at [114, 187] on span "D1208" at bounding box center [112, 184] width 14 height 5
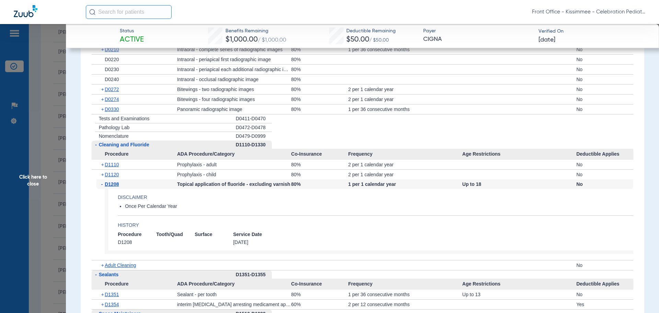
click at [116, 114] on div "+ D0330" at bounding box center [136, 109] width 81 height 10
click at [114, 112] on span "D0330" at bounding box center [112, 108] width 14 height 5
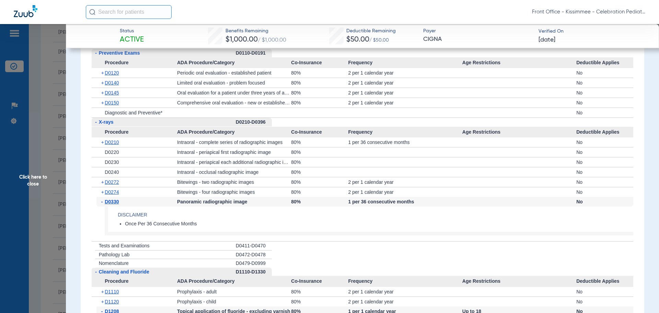
scroll to position [618, 0]
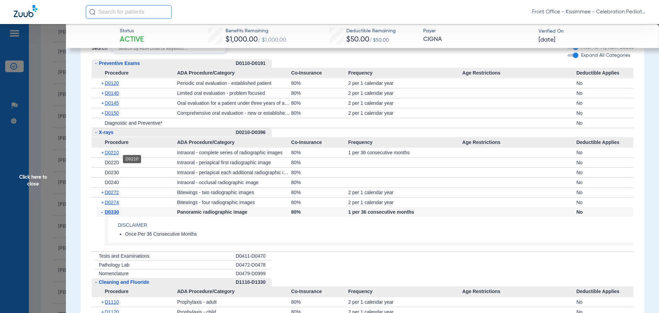
click at [110, 155] on span "D0210" at bounding box center [112, 152] width 14 height 5
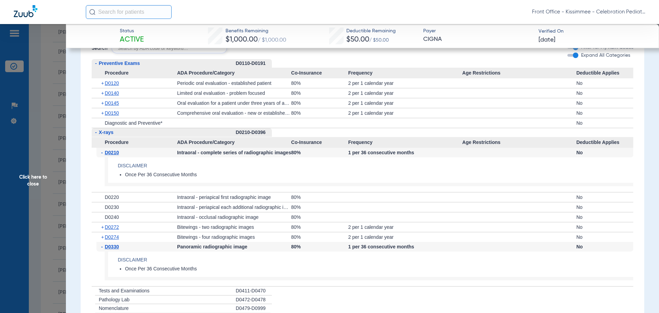
click at [44, 190] on span "Click here to close" at bounding box center [33, 180] width 66 height 313
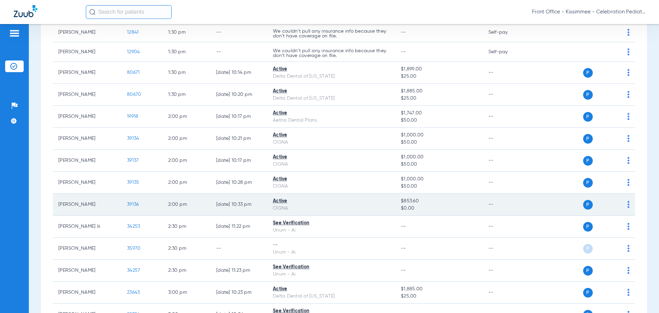
click at [132, 202] on span "39136" at bounding box center [133, 204] width 12 height 5
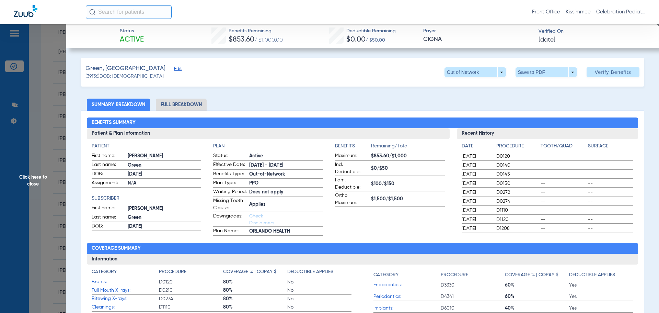
click at [170, 107] on li "Full Breakdown" at bounding box center [181, 105] width 51 height 12
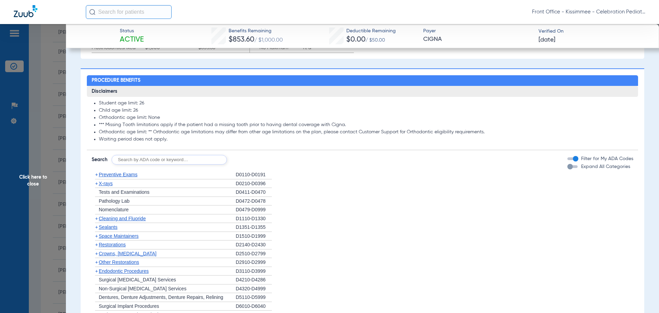
scroll to position [515, 0]
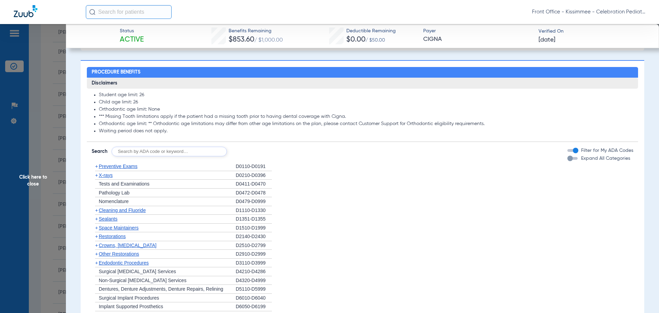
click at [568, 161] on div "button" at bounding box center [570, 158] width 5 height 5
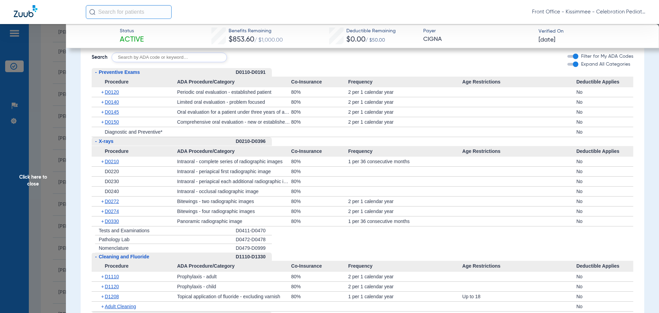
scroll to position [618, 0]
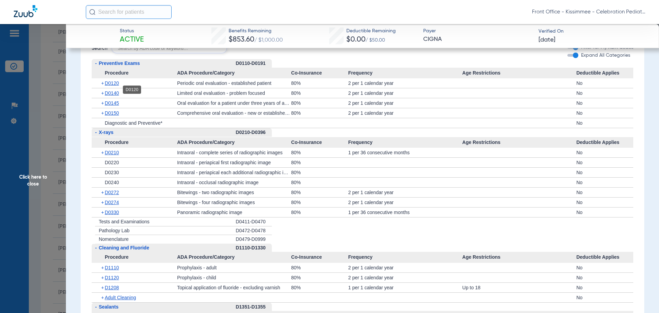
click at [117, 86] on span "D0120" at bounding box center [112, 82] width 14 height 5
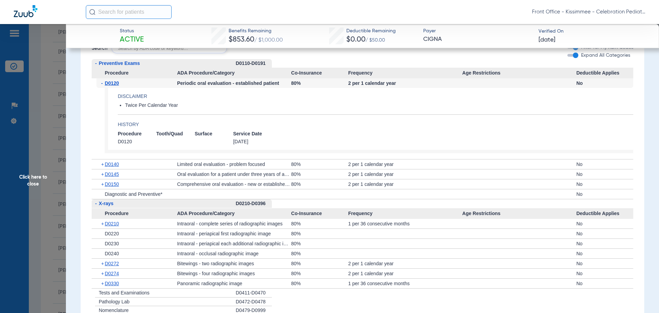
click at [111, 169] on div "+ D0140" at bounding box center [136, 164] width 81 height 10
click at [111, 167] on span "D0140" at bounding box center [112, 163] width 14 height 5
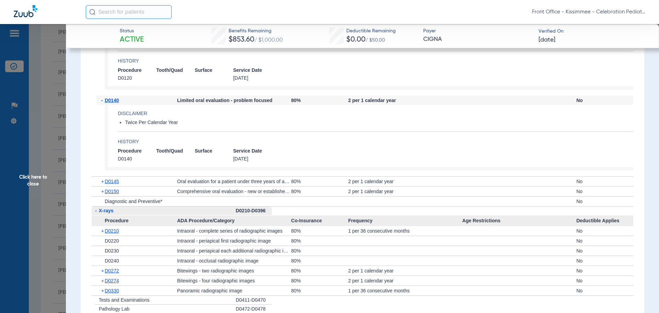
scroll to position [687, 0]
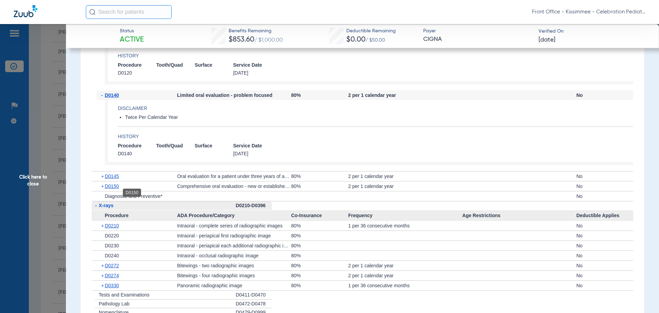
click at [115, 189] on span "D0150" at bounding box center [112, 185] width 14 height 5
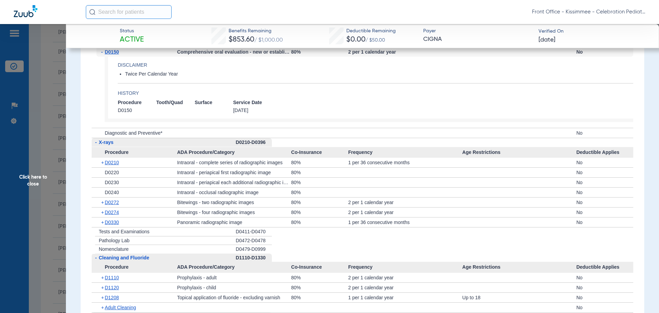
scroll to position [824, 0]
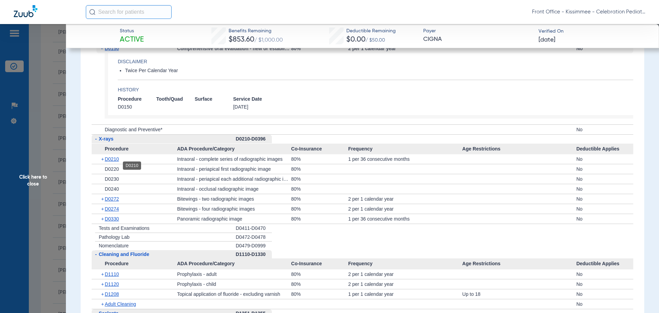
click at [115, 162] on span "D0210" at bounding box center [112, 158] width 14 height 5
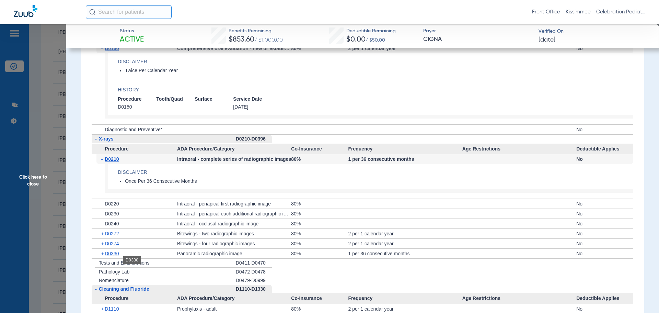
click at [107, 256] on span "D0330" at bounding box center [112, 253] width 14 height 5
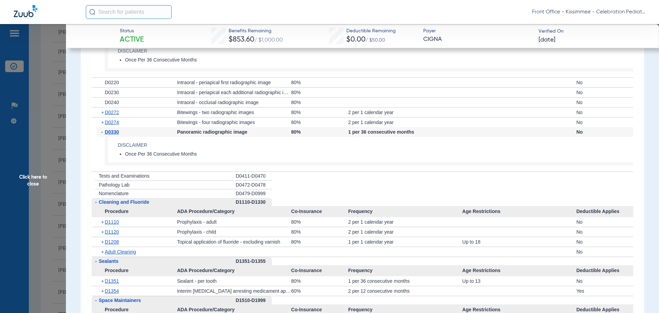
scroll to position [962, 0]
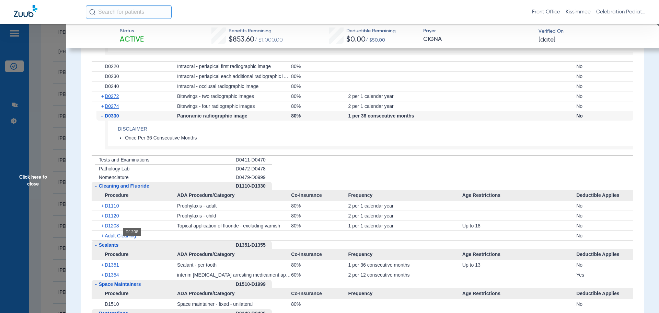
click at [115, 228] on span "D1208" at bounding box center [112, 225] width 14 height 5
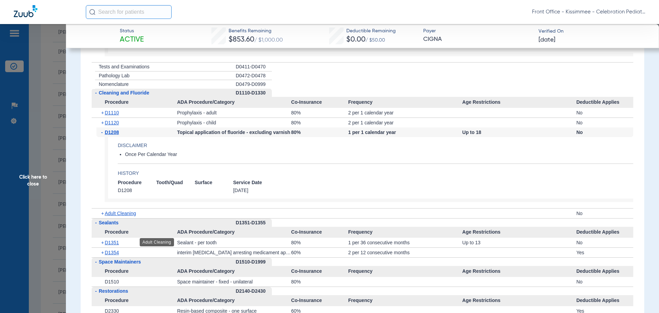
scroll to position [1065, 0]
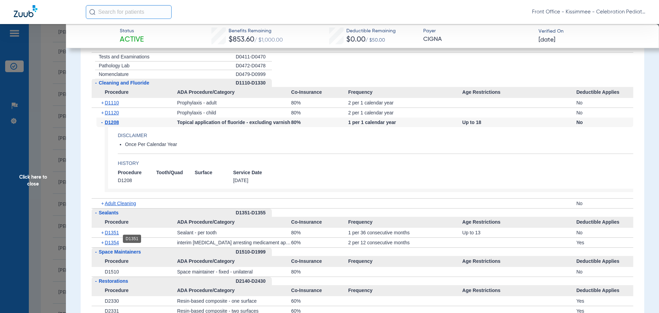
click at [110, 235] on span "D1351" at bounding box center [112, 232] width 14 height 5
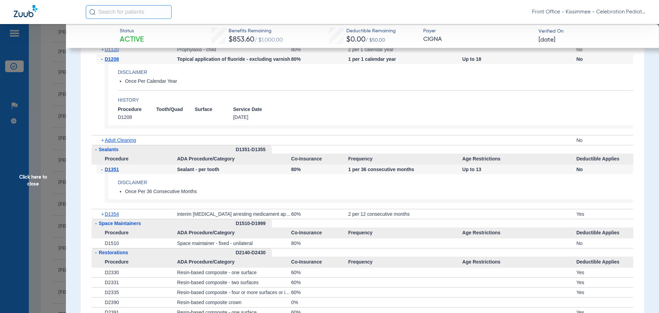
scroll to position [1133, 0]
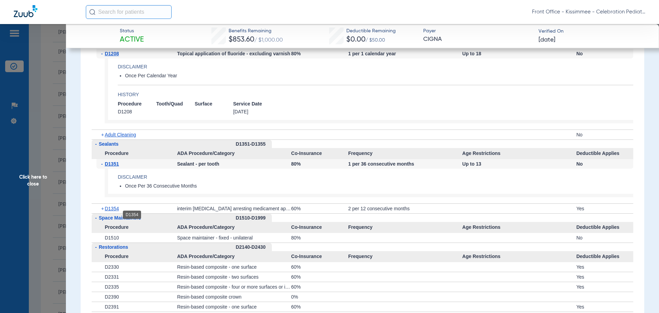
click at [110, 211] on span "D1354" at bounding box center [112, 208] width 14 height 5
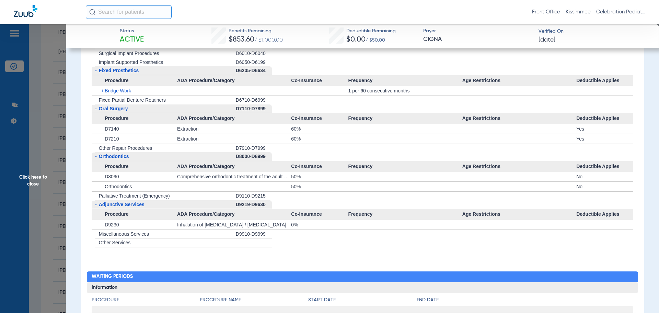
scroll to position [1801, 0]
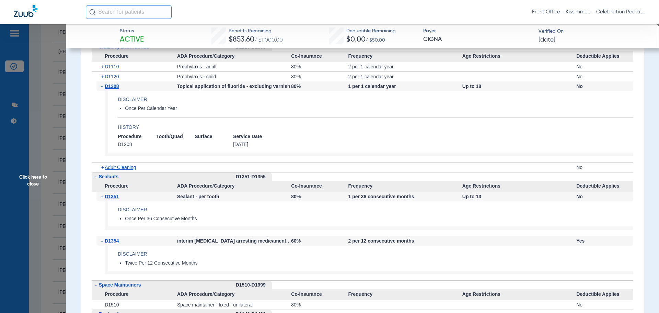
scroll to position [1114, 0]
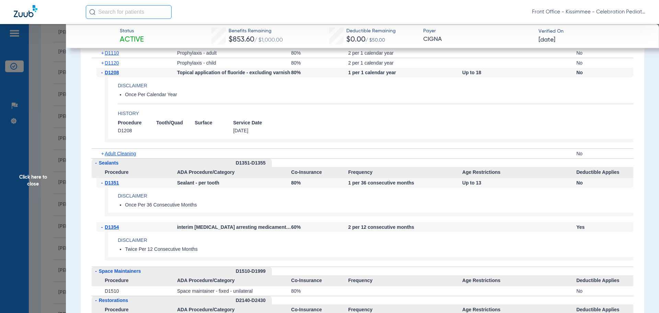
click at [42, 191] on span "Click here to close" at bounding box center [33, 180] width 66 height 313
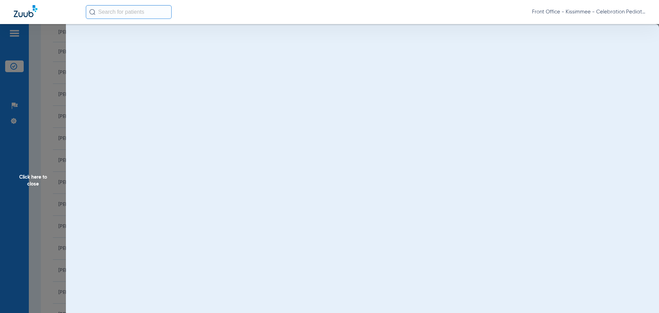
scroll to position [0, 0]
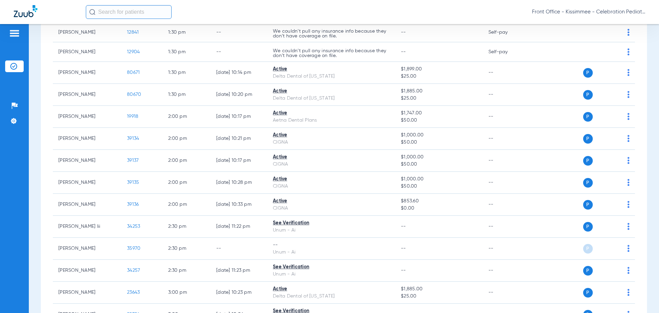
click at [23, 202] on div "Patients Insurance Verification Setup Help Center Settings" at bounding box center [14, 180] width 29 height 313
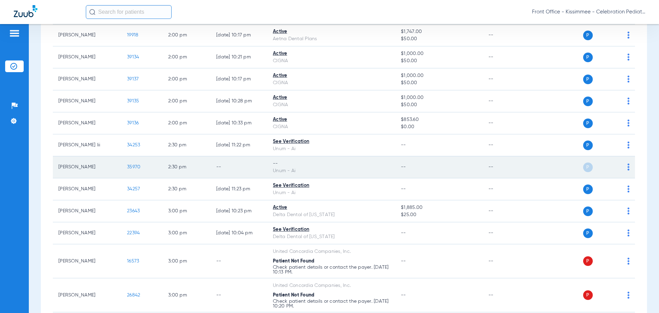
scroll to position [1264, 0]
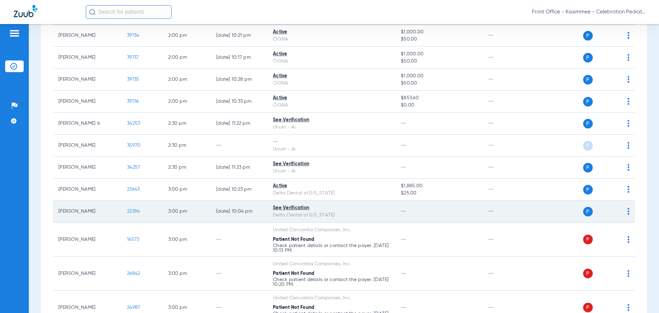
click at [136, 214] on td "22394" at bounding box center [142, 212] width 41 height 22
click at [134, 211] on span "22394" at bounding box center [133, 211] width 13 height 5
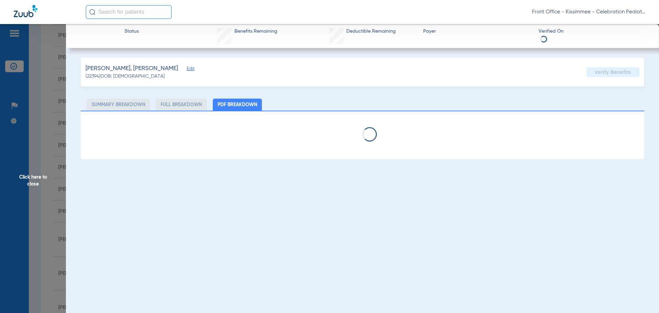
select select "page-width"
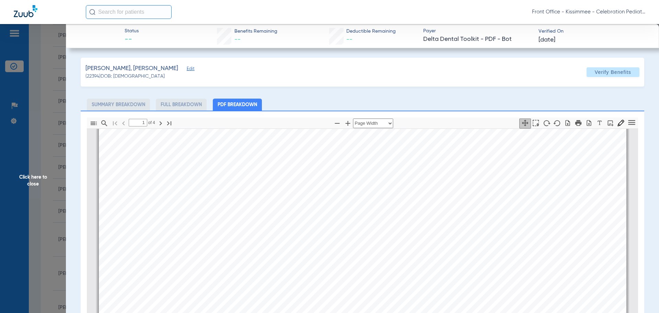
scroll to position [450, 0]
click at [75, 222] on app-member-insurance-verification-view "Status -- Benefits Remaining -- Deductible Remaining -- Payer Delta Dental Tool…" at bounding box center [362, 230] width 593 height 412
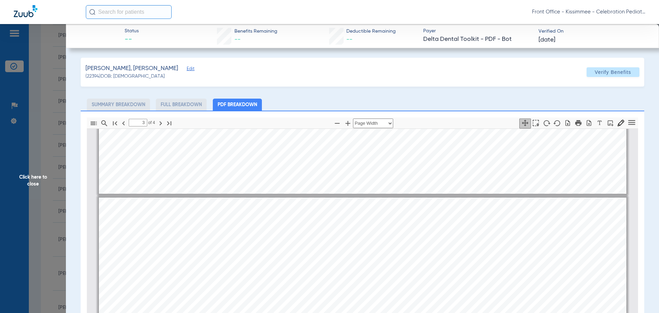
type input "2"
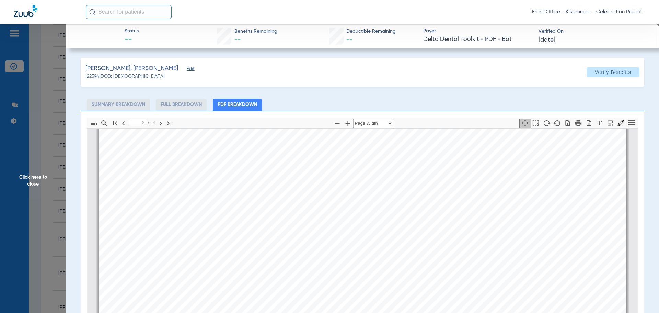
scroll to position [862, 0]
drag, startPoint x: 33, startPoint y: 184, endPoint x: 68, endPoint y: 183, distance: 35.1
click at [33, 184] on span "Click here to close" at bounding box center [33, 180] width 66 height 313
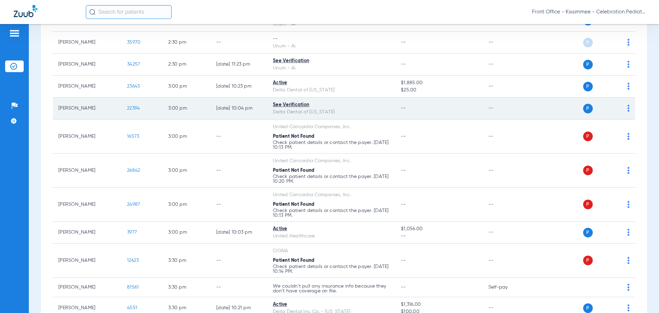
scroll to position [1367, 0]
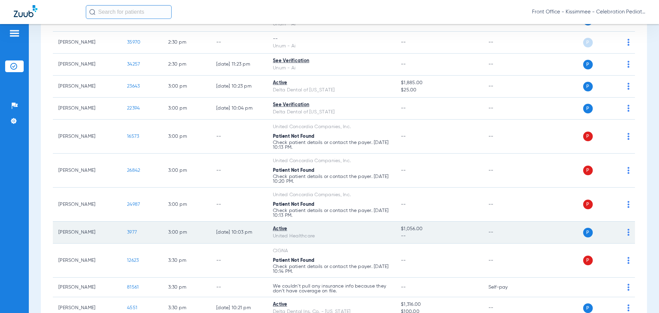
click at [135, 229] on td "3977" at bounding box center [142, 233] width 41 height 22
click at [133, 237] on td "3977" at bounding box center [142, 233] width 41 height 22
click at [131, 230] on span "3977" at bounding box center [132, 232] width 10 height 5
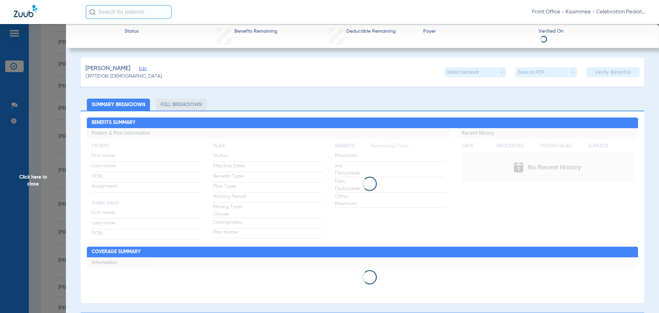
click at [194, 105] on li "Full Breakdown" at bounding box center [181, 105] width 51 height 12
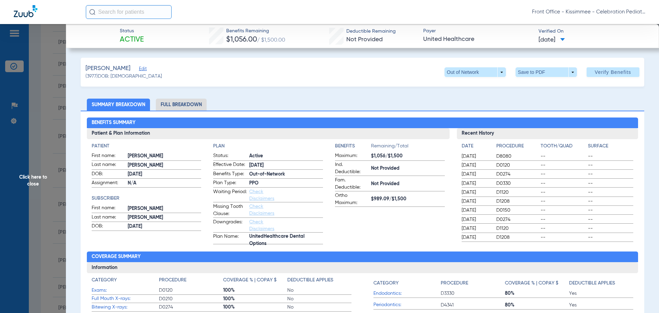
click at [194, 105] on li "Full Breakdown" at bounding box center [181, 105] width 51 height 12
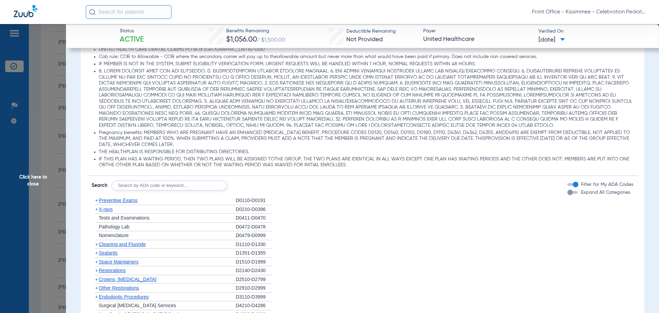
scroll to position [618, 0]
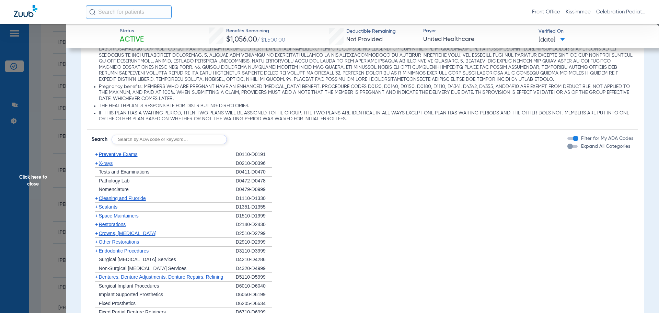
click at [568, 146] on div "button" at bounding box center [570, 146] width 5 height 5
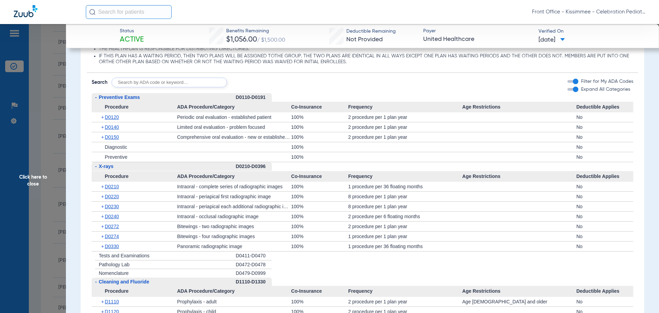
scroll to position [721, 0]
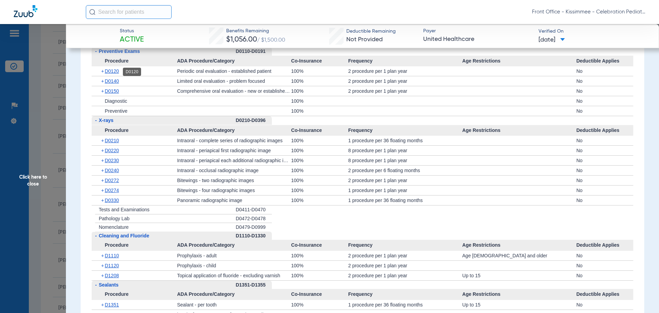
click at [116, 72] on span "D0120" at bounding box center [112, 70] width 14 height 5
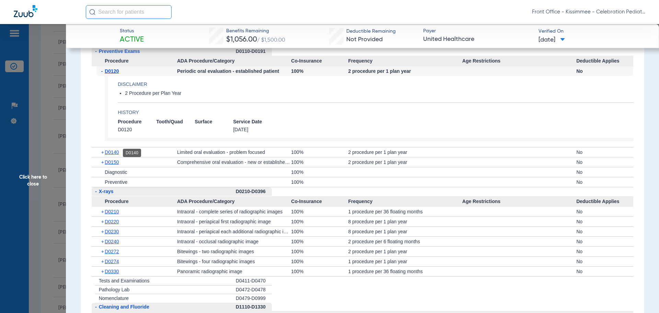
click at [107, 151] on span "D0140" at bounding box center [112, 151] width 14 height 5
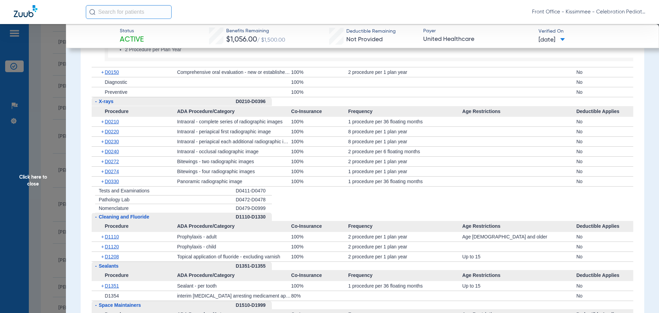
scroll to position [859, 0]
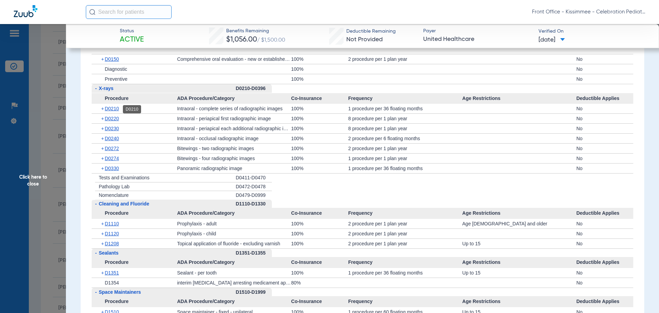
click at [112, 106] on span "D0210" at bounding box center [112, 108] width 14 height 5
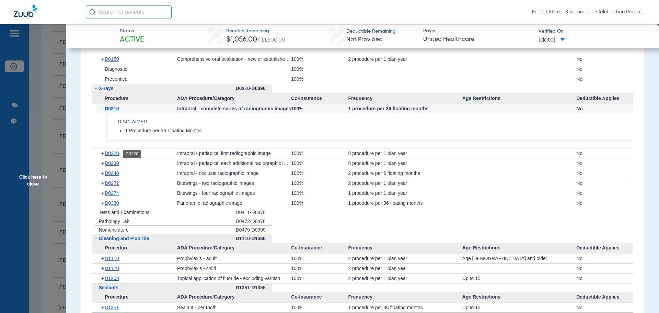
click at [114, 156] on span "D0220" at bounding box center [112, 152] width 14 height 5
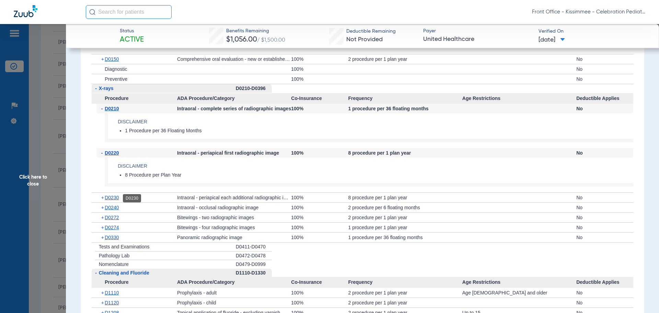
click at [109, 200] on span "D0230" at bounding box center [112, 197] width 14 height 5
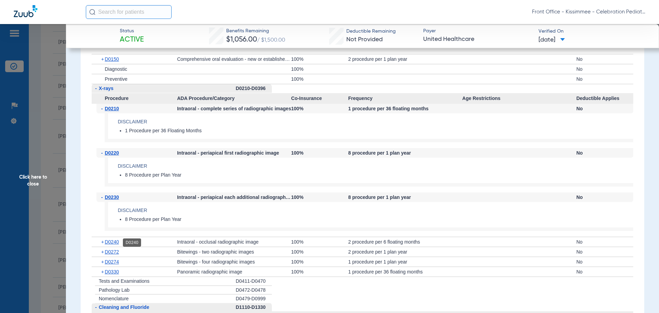
click at [113, 244] on span "D0240" at bounding box center [112, 241] width 14 height 5
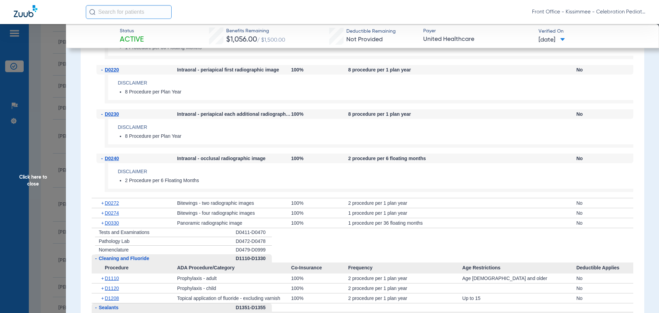
scroll to position [962, 0]
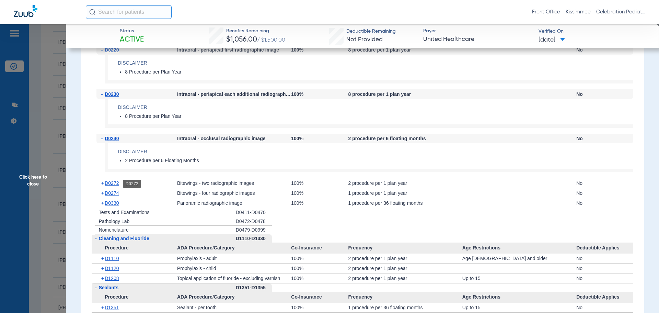
click at [116, 181] on span "D0272" at bounding box center [112, 182] width 14 height 5
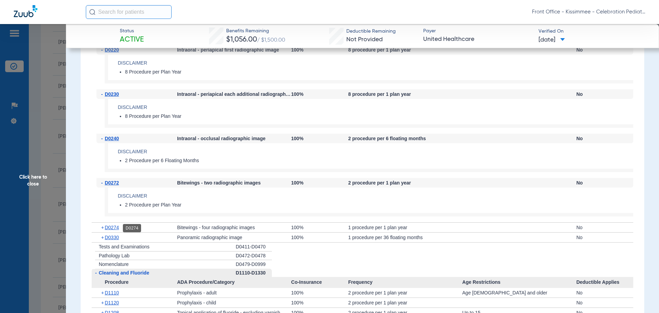
click at [118, 228] on span "D0274" at bounding box center [112, 227] width 14 height 5
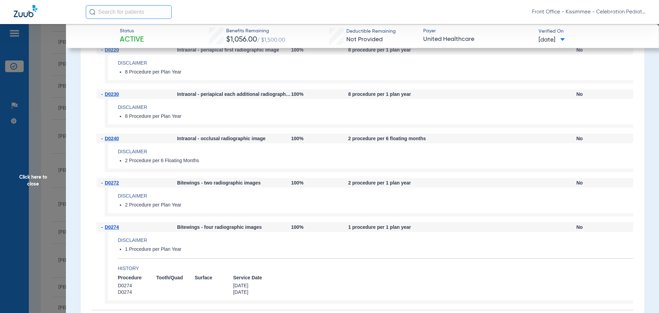
scroll to position [1030, 0]
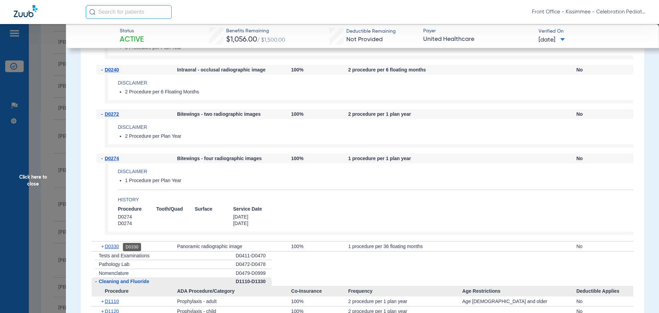
click at [115, 249] on span "D0330" at bounding box center [112, 245] width 14 height 5
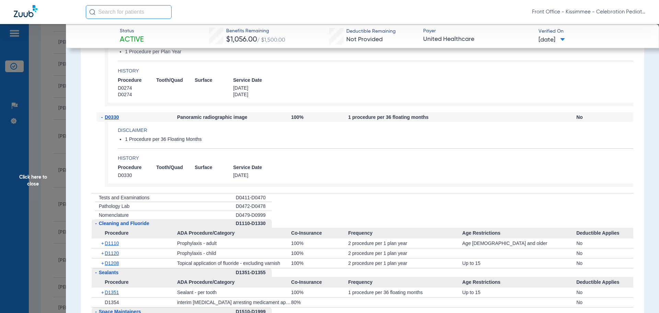
scroll to position [1168, 0]
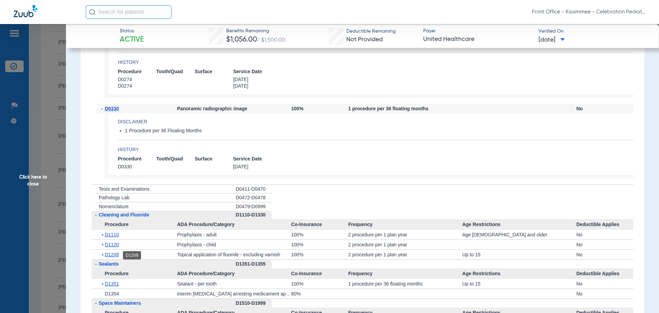
click at [111, 255] on span "D1208" at bounding box center [112, 254] width 14 height 5
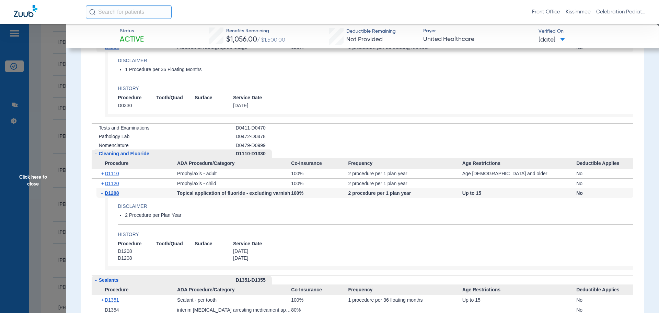
scroll to position [1271, 0]
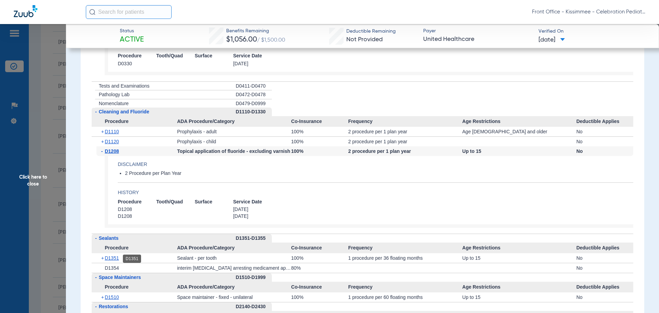
click at [113, 259] on span "D1351" at bounding box center [112, 257] width 14 height 5
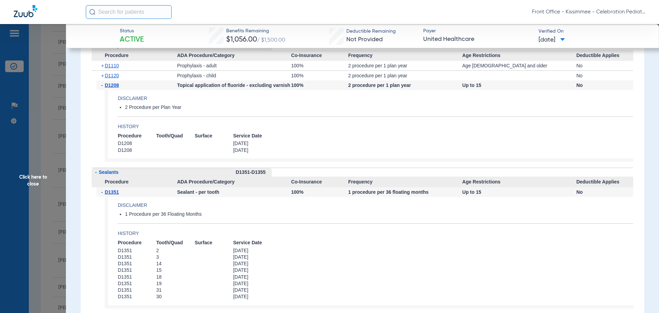
scroll to position [1339, 0]
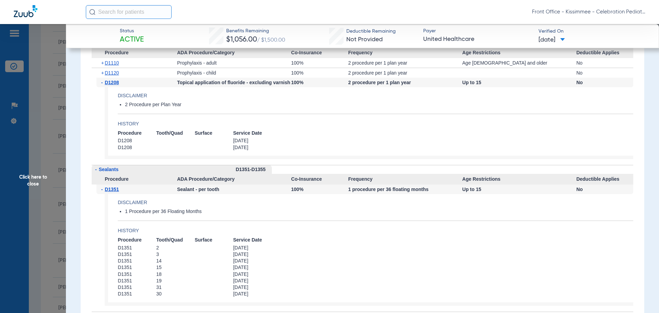
click at [40, 210] on span "Click here to close" at bounding box center [33, 180] width 66 height 313
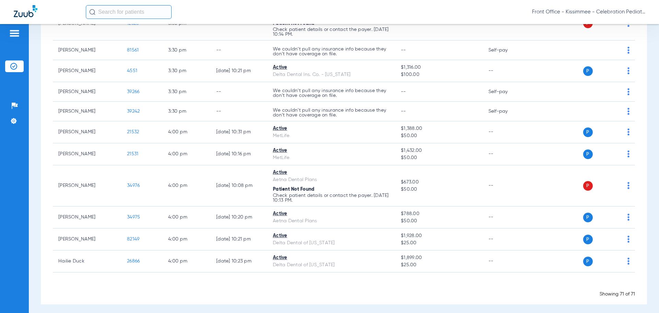
scroll to position [1608, 0]
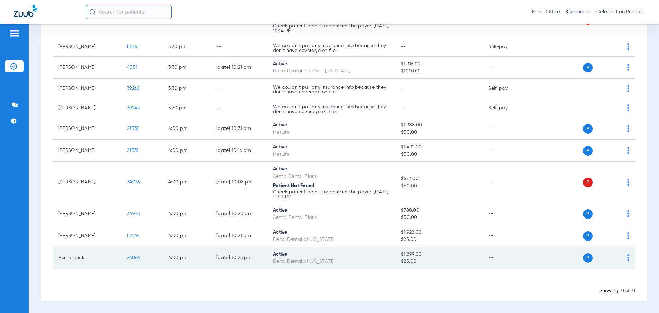
click at [137, 259] on span "26866" at bounding box center [133, 257] width 13 height 5
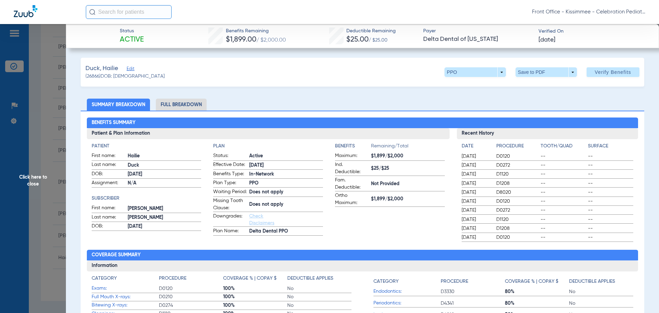
click at [190, 105] on li "Full Breakdown" at bounding box center [181, 105] width 51 height 12
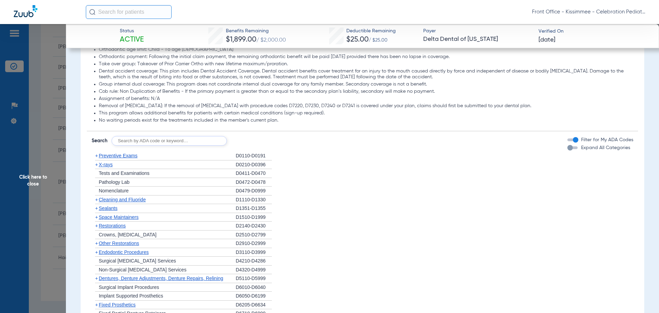
scroll to position [618, 0]
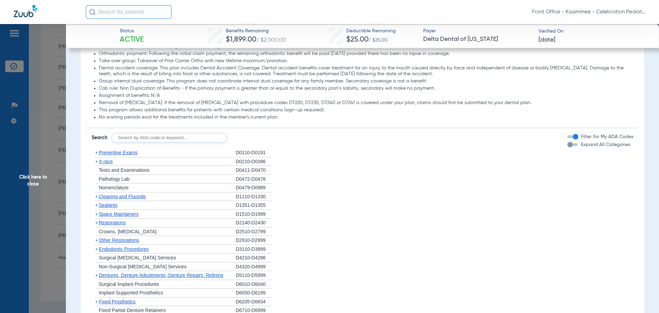
click at [568, 147] on div "button" at bounding box center [570, 144] width 5 height 5
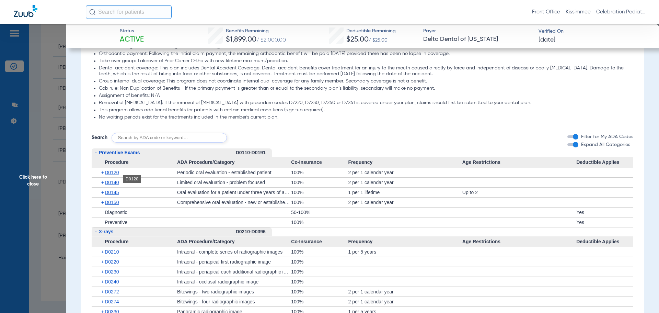
click at [112, 175] on span "D0120" at bounding box center [112, 172] width 14 height 5
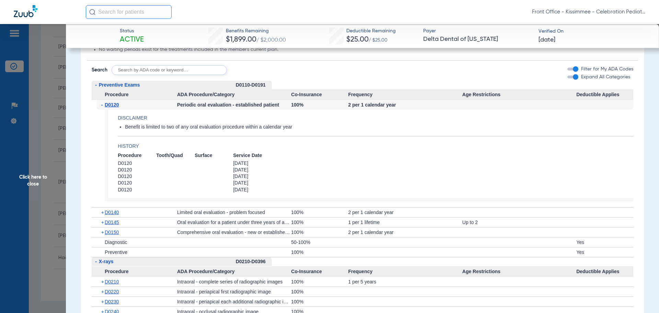
scroll to position [687, 0]
click at [109, 214] on span "D0140" at bounding box center [112, 210] width 14 height 5
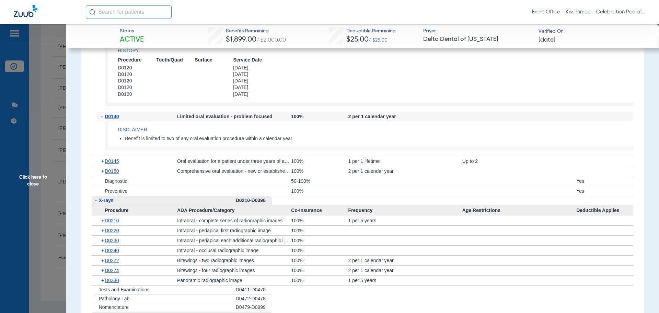
scroll to position [790, 0]
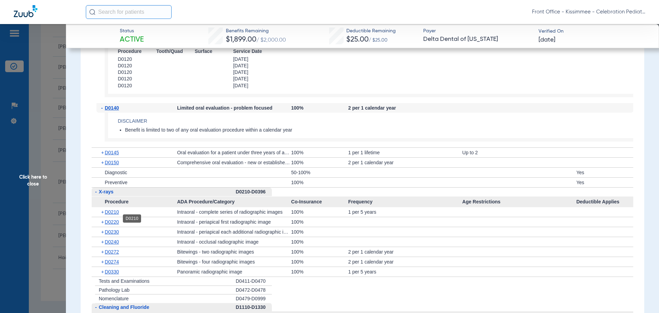
click at [110, 215] on span "D0210" at bounding box center [112, 211] width 14 height 5
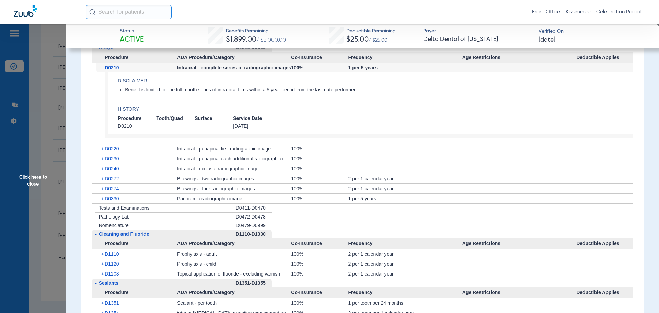
scroll to position [996, 0]
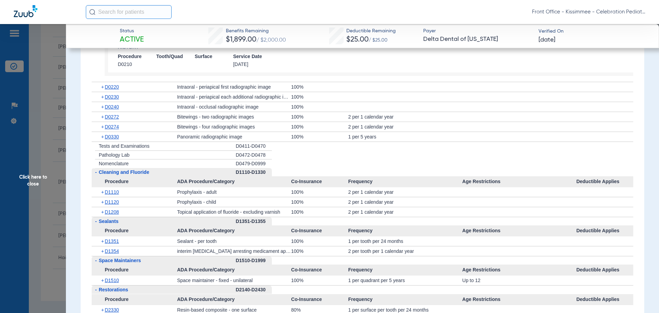
click at [106, 231] on span "Procedure" at bounding box center [135, 230] width 86 height 11
click at [111, 215] on span "D1208" at bounding box center [112, 211] width 14 height 5
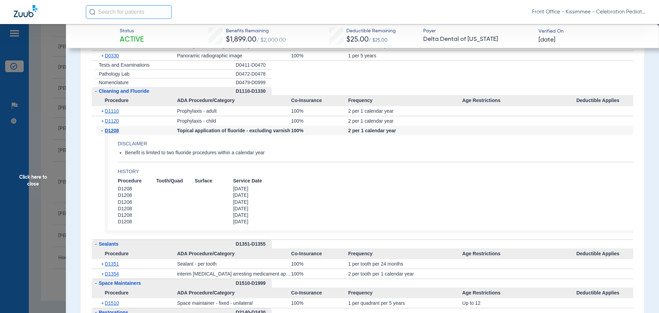
scroll to position [1099, 0]
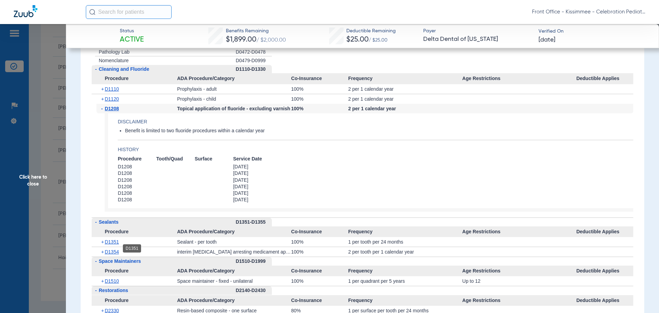
click at [111, 245] on span "D1351" at bounding box center [112, 241] width 14 height 5
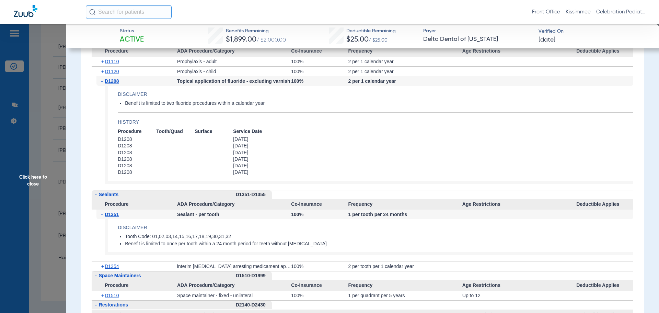
scroll to position [1168, 0]
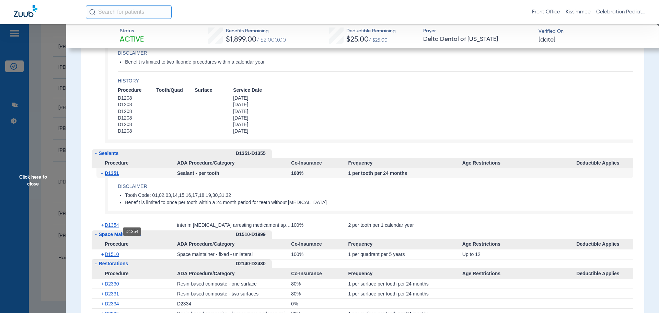
click at [114, 228] on span "D1354" at bounding box center [112, 224] width 14 height 5
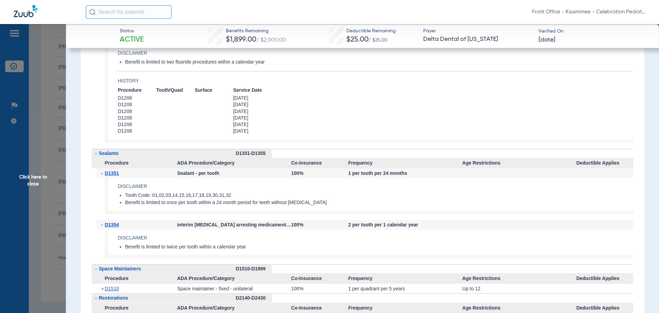
click at [33, 170] on span "Click here to close" at bounding box center [33, 180] width 66 height 313
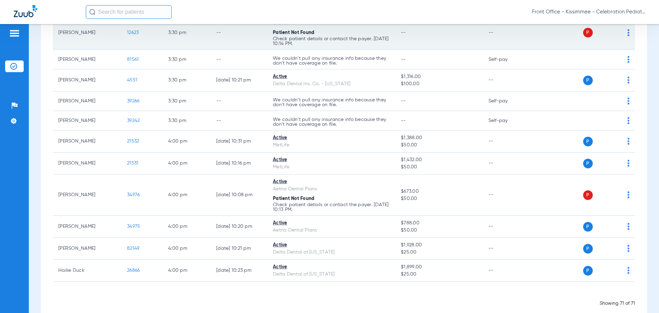
scroll to position [1608, 0]
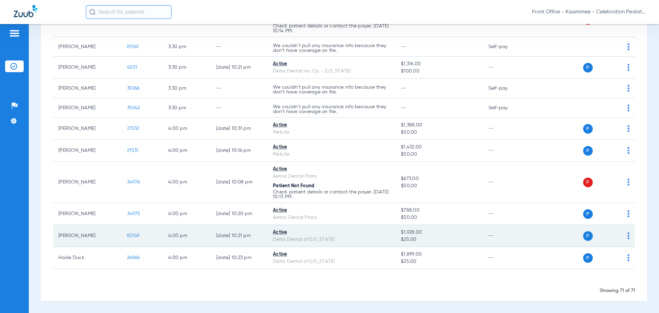
click at [138, 236] on span "82149" at bounding box center [133, 235] width 12 height 5
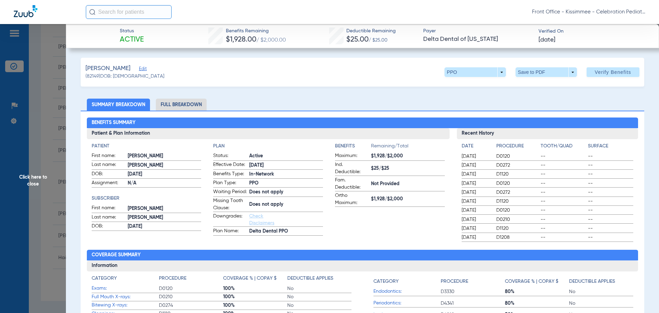
click at [182, 107] on li "Full Breakdown" at bounding box center [181, 105] width 51 height 12
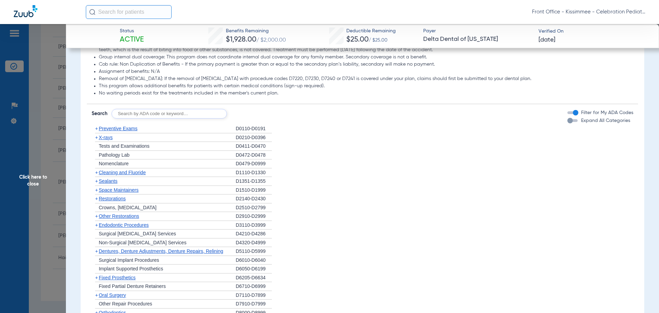
scroll to position [618, 0]
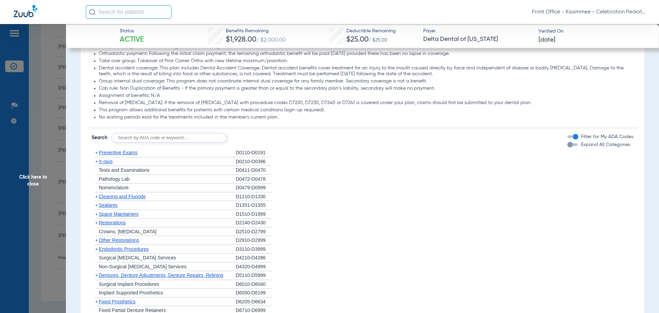
click at [568, 147] on div "button" at bounding box center [570, 144] width 5 height 5
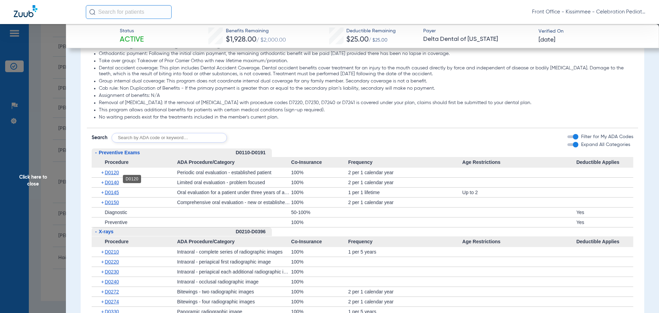
click at [107, 175] on span "D0120" at bounding box center [112, 172] width 14 height 5
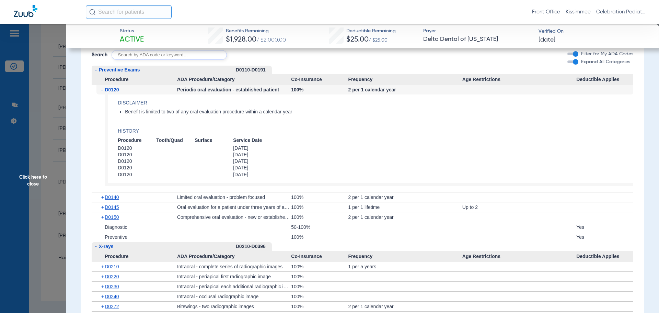
scroll to position [721, 0]
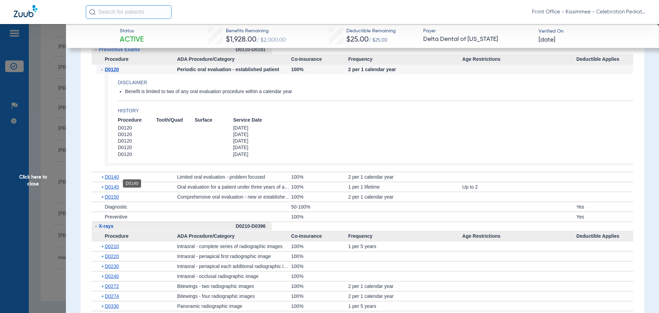
click at [107, 180] on span "D0140" at bounding box center [112, 176] width 14 height 5
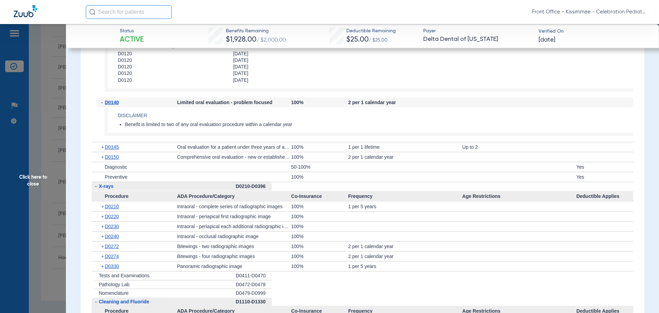
scroll to position [824, 0]
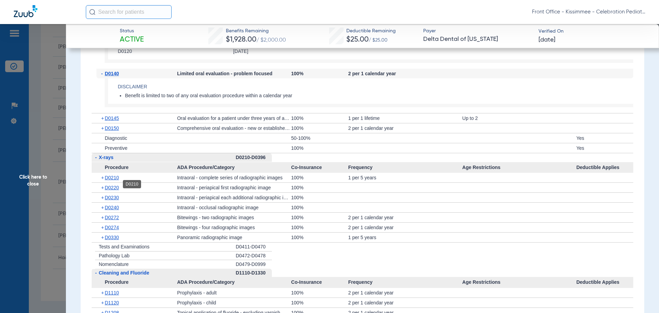
click at [109, 180] on span "D0210" at bounding box center [112, 177] width 14 height 5
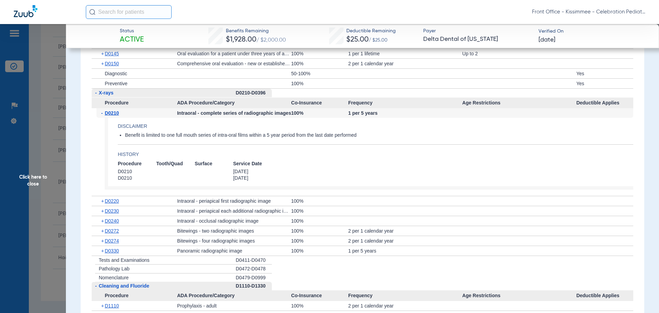
scroll to position [893, 0]
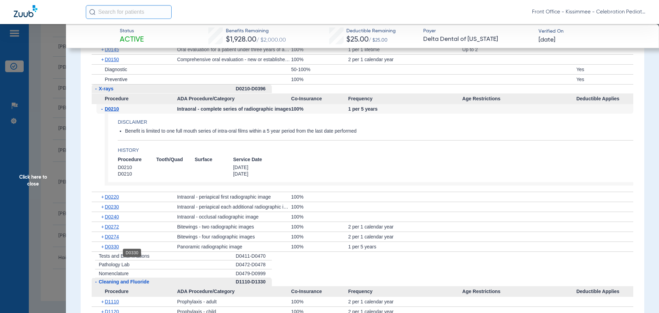
click at [113, 249] on span "D0330" at bounding box center [112, 246] width 14 height 5
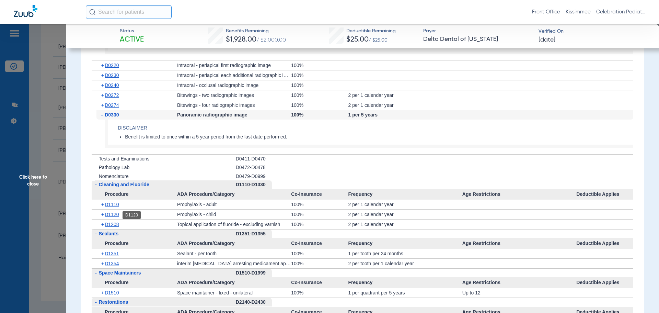
scroll to position [1030, 0]
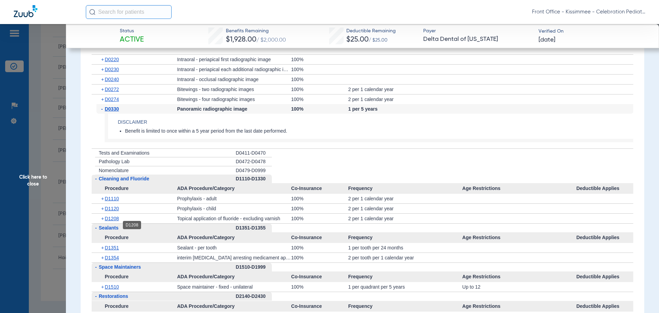
click at [106, 221] on span "D1208" at bounding box center [112, 218] width 14 height 5
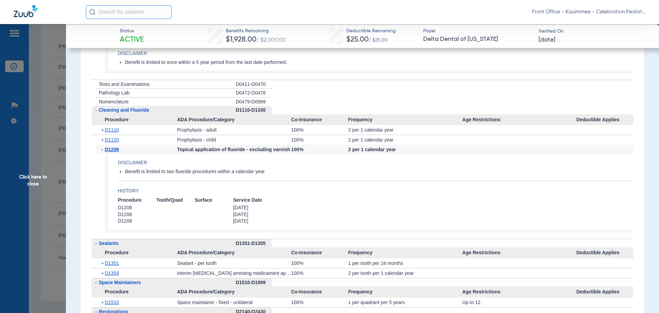
scroll to position [1133, 0]
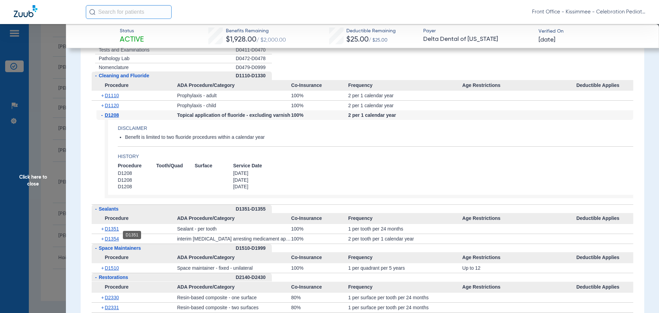
click at [110, 231] on span "D1351" at bounding box center [112, 228] width 14 height 5
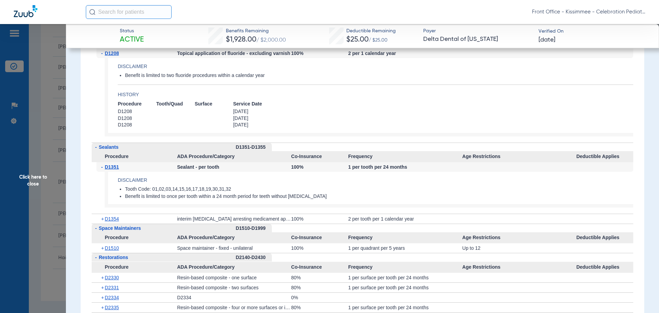
scroll to position [1202, 0]
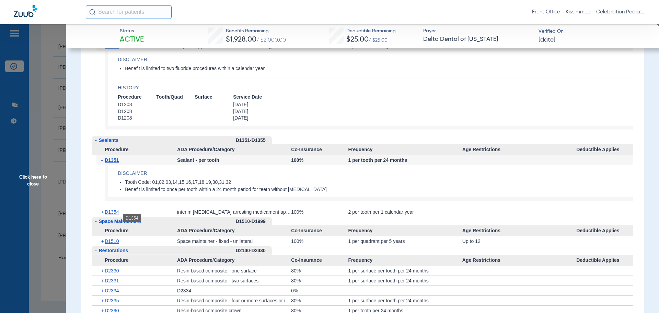
click at [111, 215] on span "D1354" at bounding box center [112, 211] width 14 height 5
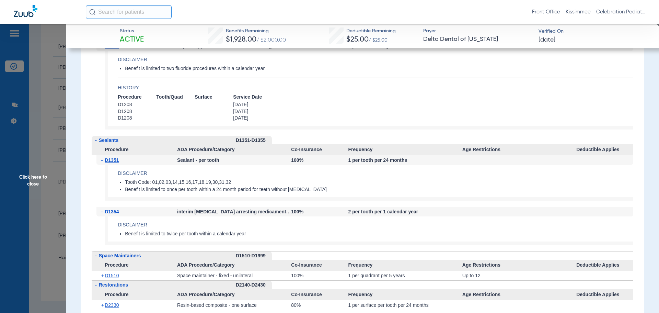
click at [185, 129] on app-benefits-detail "Disclaimer Benefit is limited to two fluoride procedures within a calendar year…" at bounding box center [369, 90] width 529 height 78
click at [32, 178] on span "Click here to close" at bounding box center [33, 180] width 66 height 313
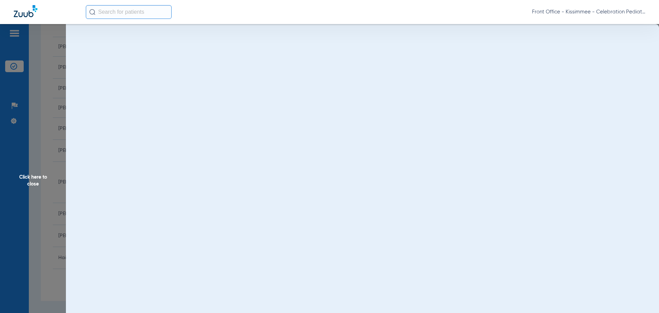
scroll to position [0, 0]
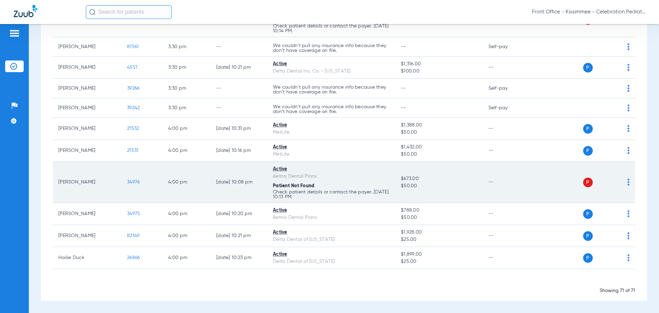
click at [131, 182] on span "34976" at bounding box center [133, 182] width 13 height 5
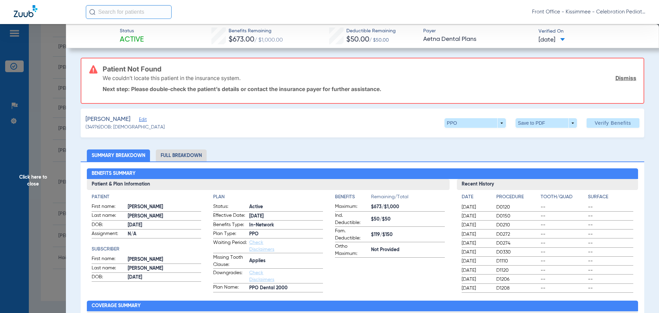
click at [201, 153] on li "Full Breakdown" at bounding box center [181, 155] width 51 height 12
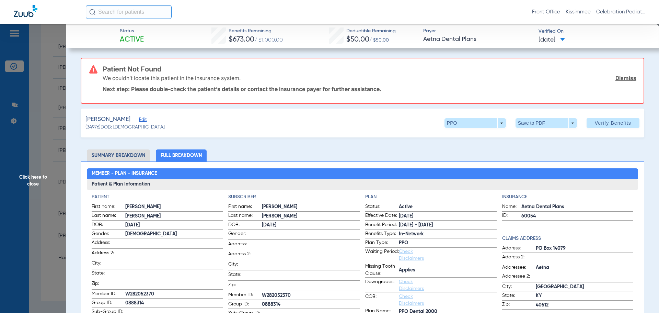
click at [33, 208] on span "Click here to close" at bounding box center [33, 180] width 66 height 313
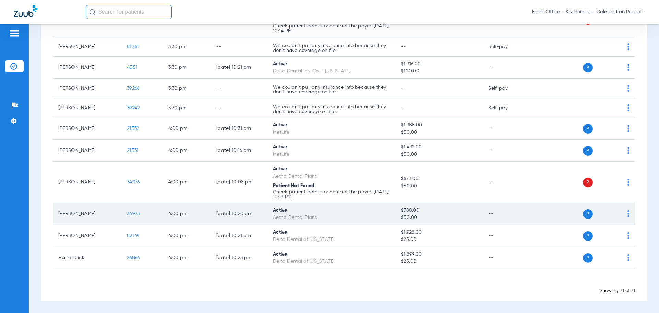
click at [136, 212] on span "34975" at bounding box center [133, 213] width 13 height 5
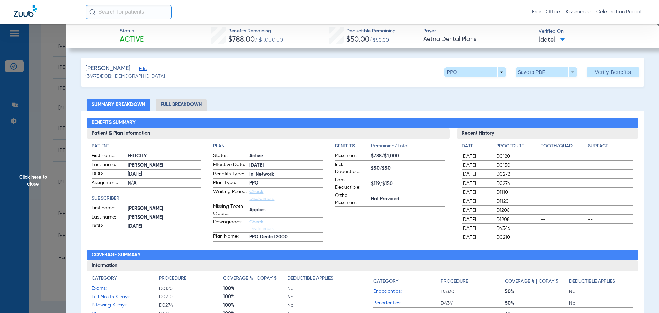
click at [189, 107] on li "Full Breakdown" at bounding box center [181, 105] width 51 height 12
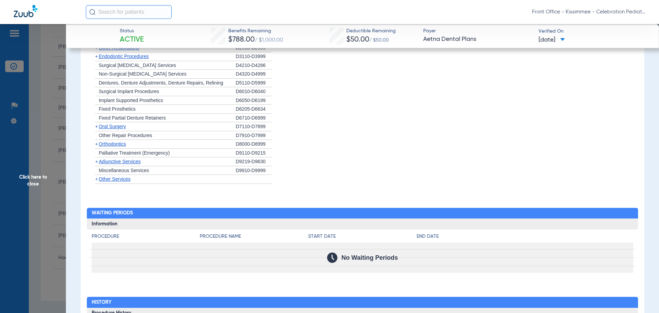
scroll to position [549, 0]
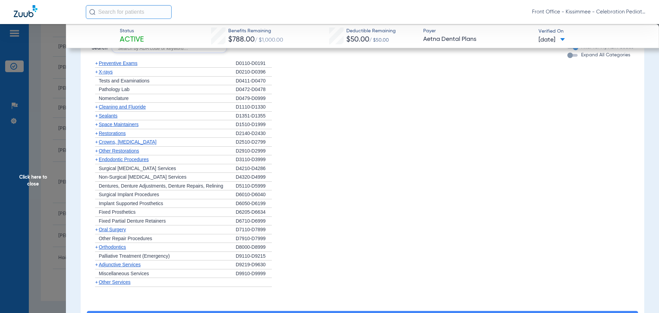
click at [569, 55] on div "button" at bounding box center [573, 55] width 10 height 3
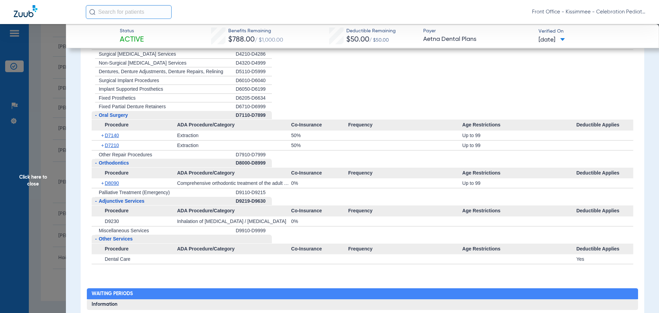
scroll to position [1099, 0]
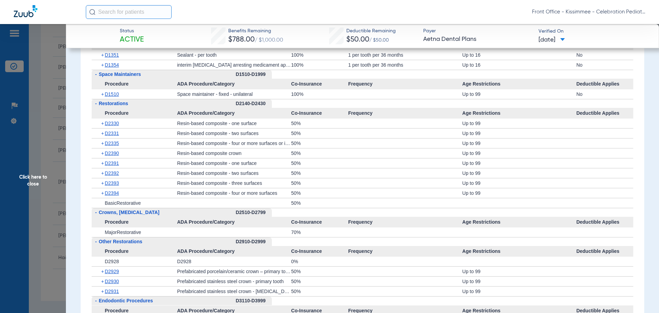
scroll to position [756, 0]
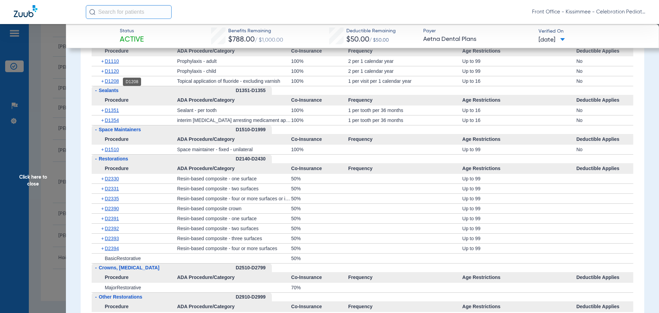
click at [112, 79] on span "D1208" at bounding box center [112, 80] width 14 height 5
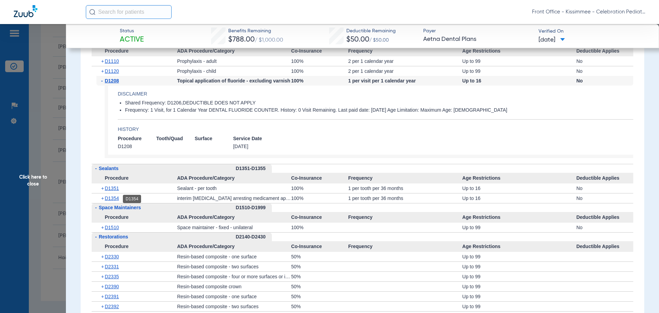
click at [112, 200] on span "D1354" at bounding box center [112, 197] width 14 height 5
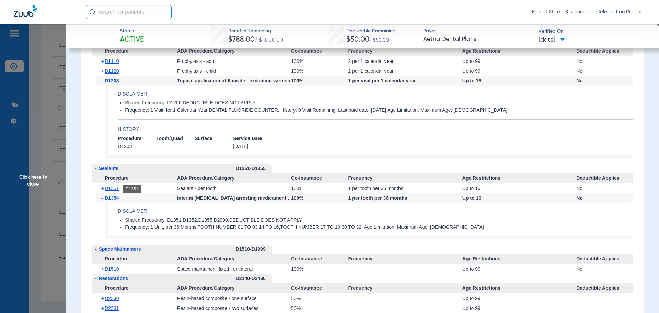
click at [115, 188] on span "D1351" at bounding box center [112, 187] width 14 height 5
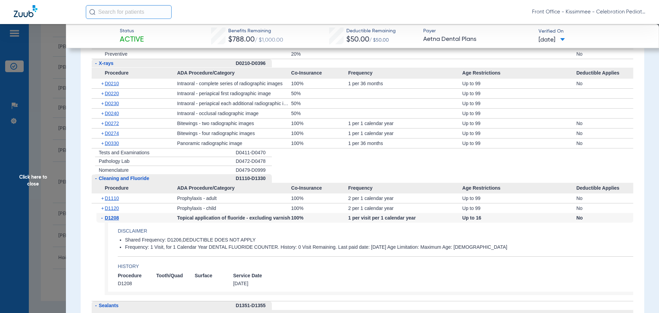
scroll to position [618, 0]
click at [112, 146] on span "D0330" at bounding box center [112, 143] width 14 height 5
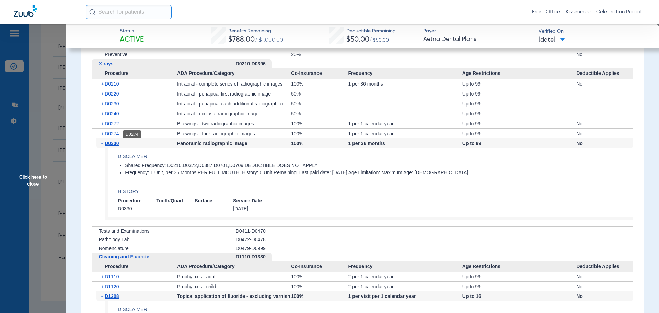
click at [112, 133] on span "D0274" at bounding box center [112, 133] width 14 height 5
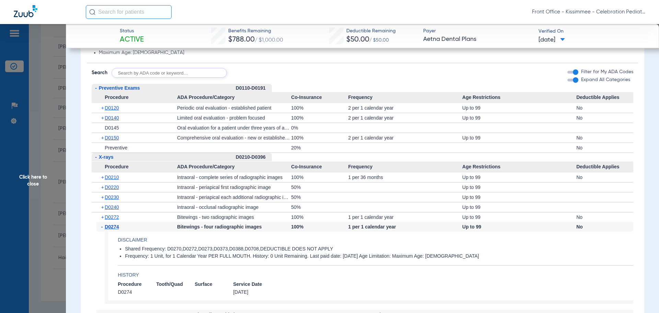
scroll to position [515, 0]
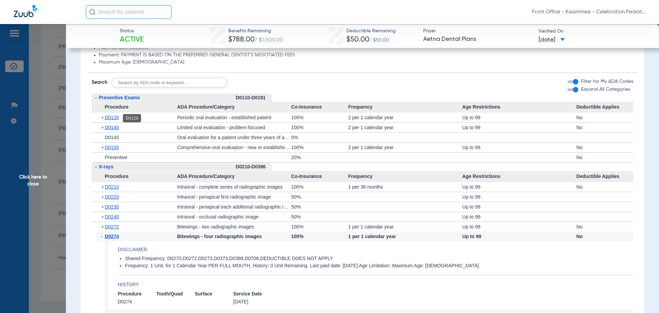
click at [109, 117] on span "D0120" at bounding box center [112, 117] width 14 height 5
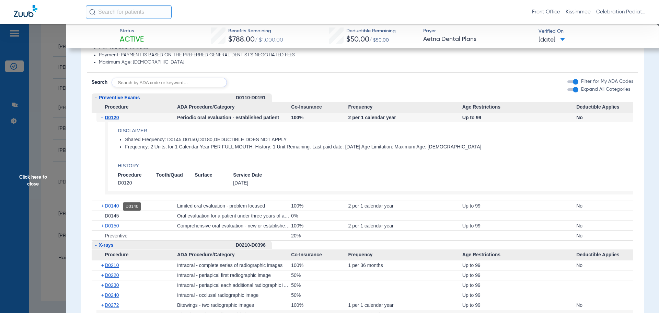
click at [114, 208] on span "D0140" at bounding box center [112, 205] width 14 height 5
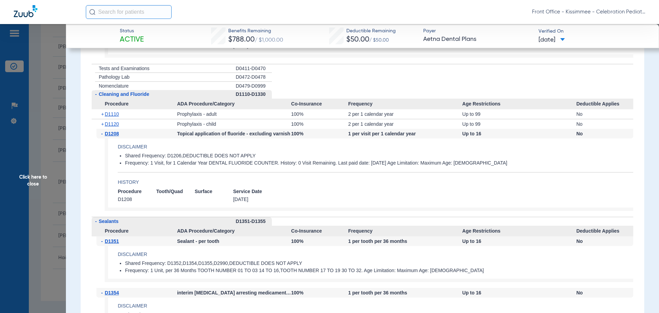
scroll to position [1030, 0]
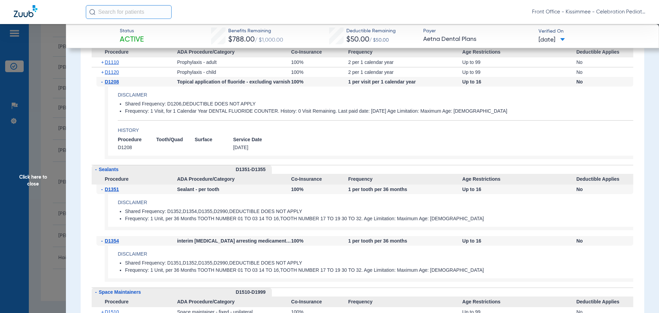
click at [42, 175] on span "Click here to close" at bounding box center [33, 180] width 66 height 313
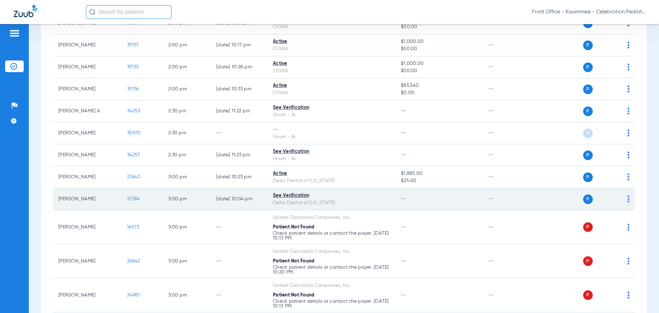
scroll to position [1264, 0]
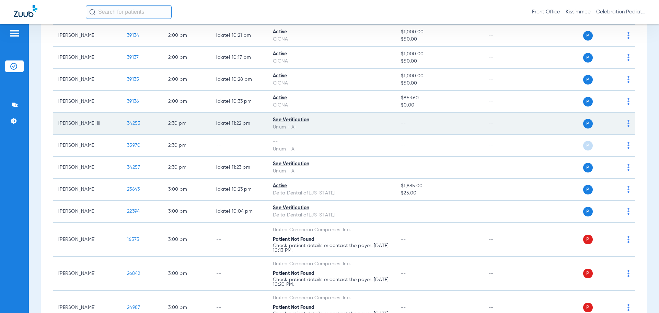
click at [132, 125] on span "34253" at bounding box center [133, 123] width 13 height 5
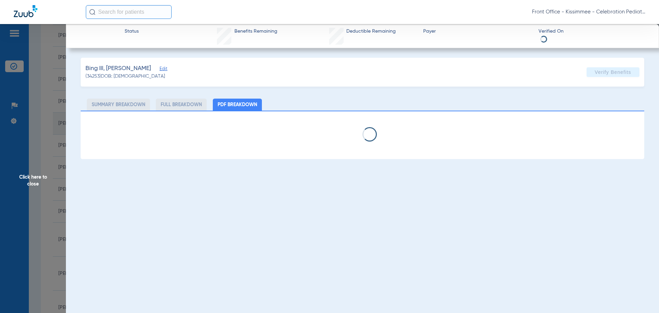
select select "page-width"
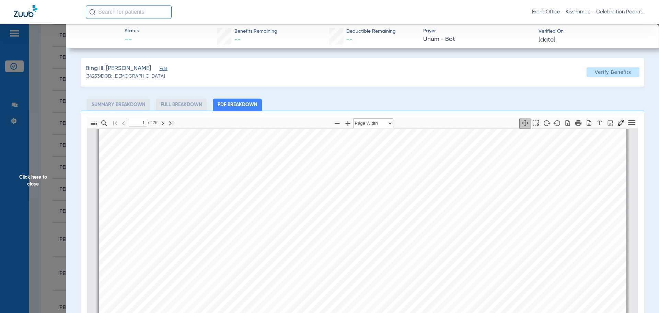
scroll to position [484, 0]
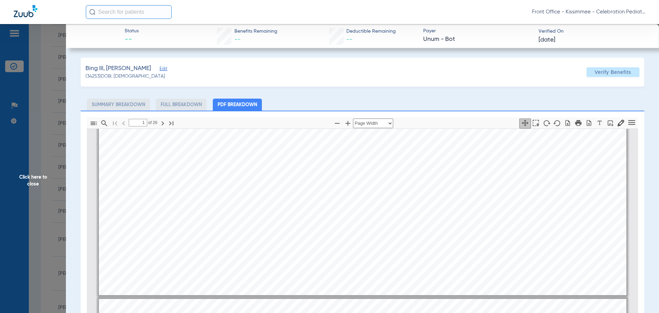
type input "2"
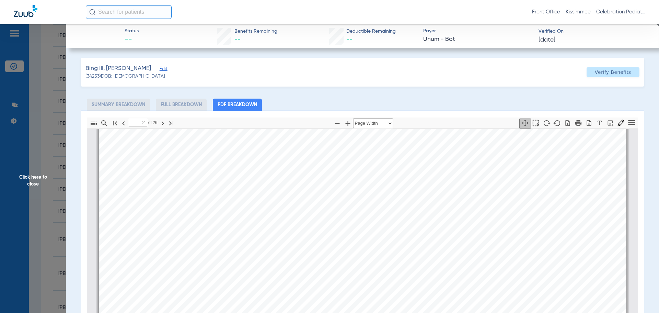
scroll to position [862, 0]
click at [48, 192] on span "Click here to close" at bounding box center [33, 180] width 66 height 313
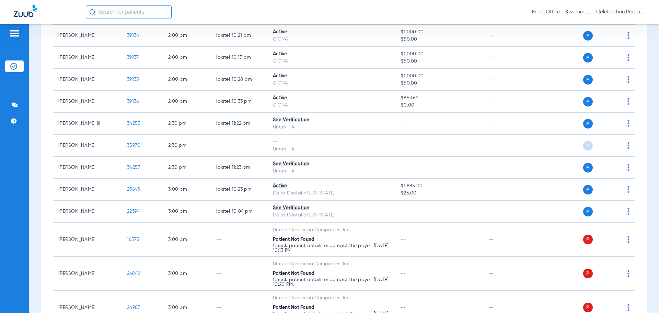
click at [32, 219] on div "Schedule Insurance Verification History Last Appt. Sync Time: [DATE] - 10:42 AM…" at bounding box center [344, 168] width 631 height 289
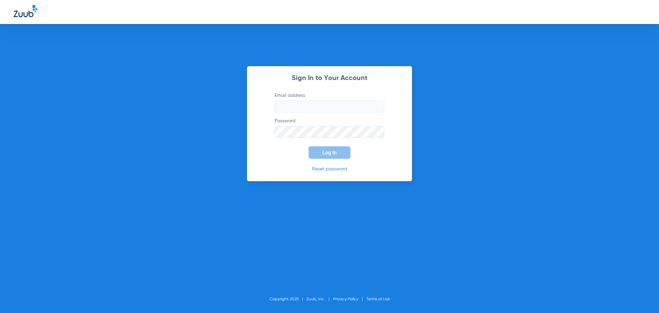
type input "[EMAIL_ADDRESS][DOMAIN_NAME]"
click at [321, 153] on button "Log In" at bounding box center [330, 152] width 42 height 12
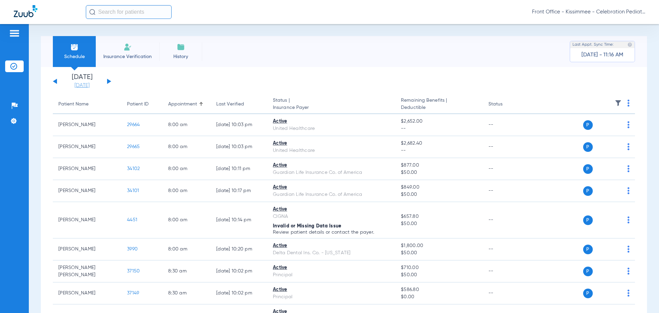
click at [88, 85] on link "[DATE]" at bounding box center [81, 85] width 41 height 7
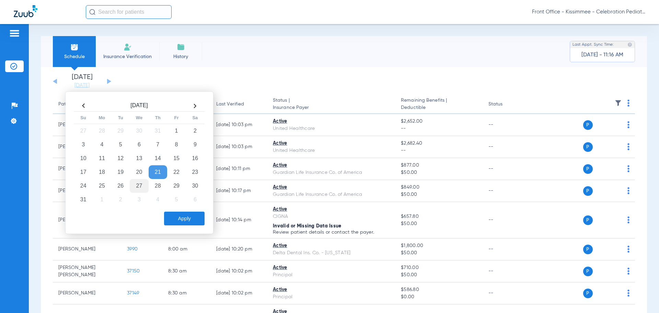
click at [133, 188] on td "27" at bounding box center [139, 186] width 19 height 14
click at [194, 223] on button "Apply" at bounding box center [184, 219] width 41 height 14
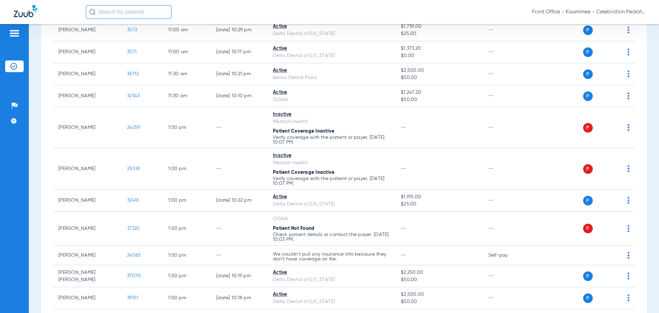
scroll to position [844, 0]
